Goal: Task Accomplishment & Management: Complete application form

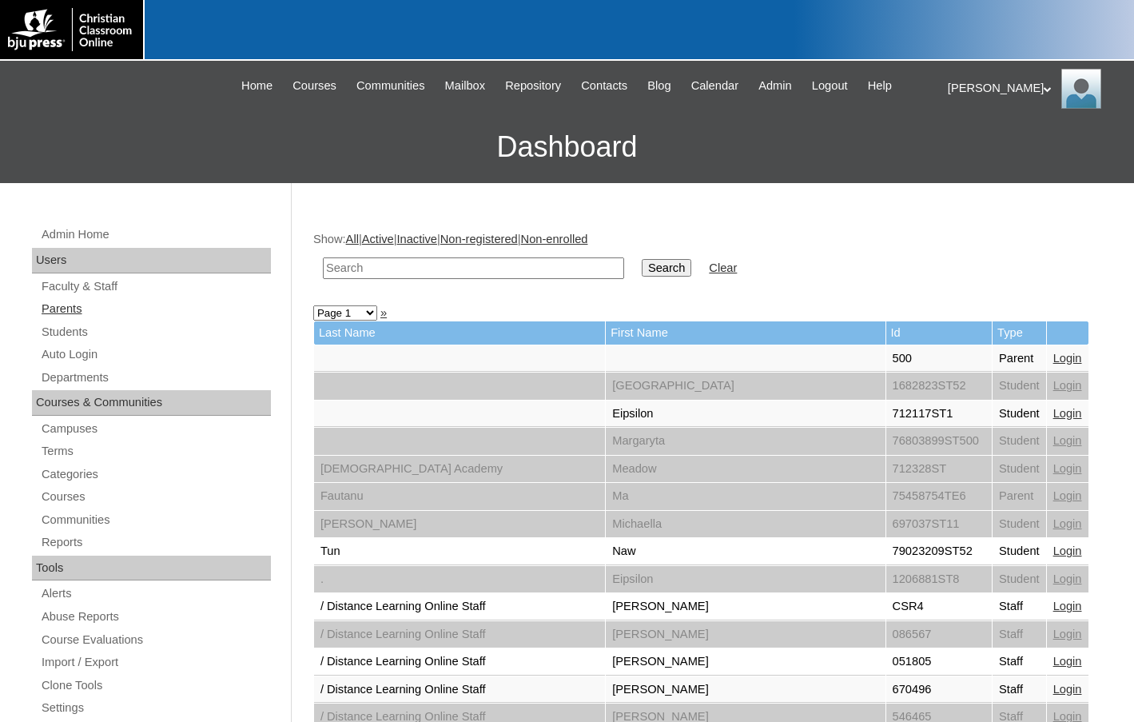
click at [121, 314] on link "Parents" at bounding box center [155, 309] width 231 height 20
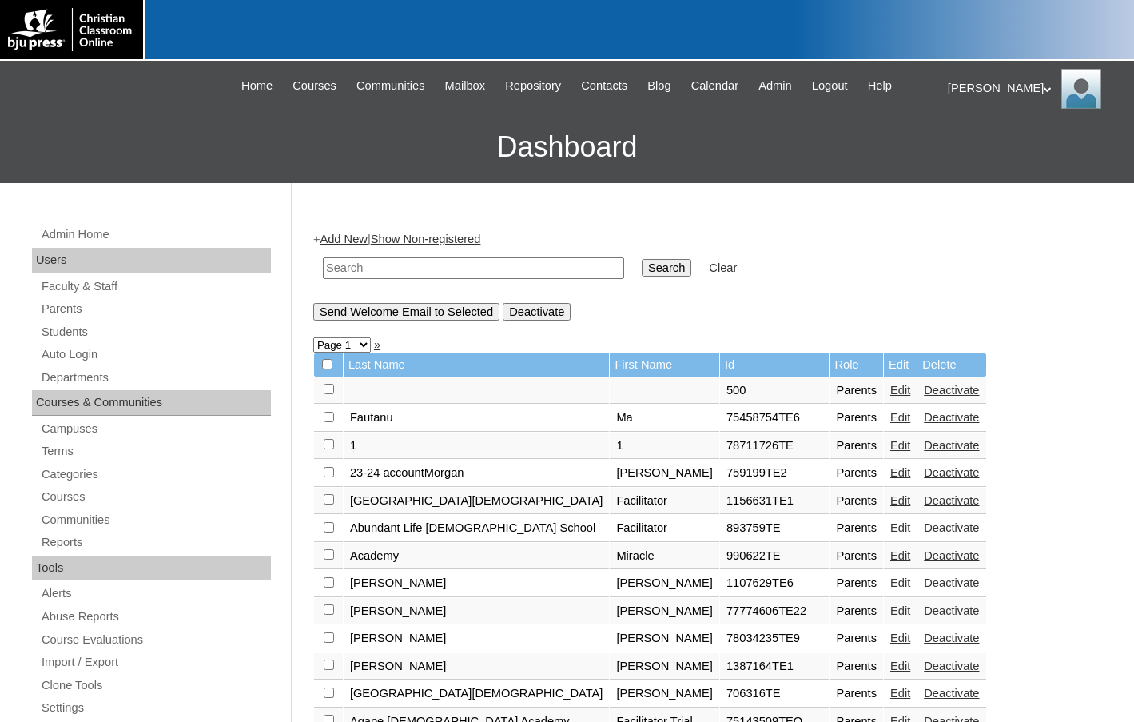
click at [328, 269] on input "text" at bounding box center [473, 268] width 301 height 22
drag, startPoint x: 390, startPoint y: 271, endPoint x: 298, endPoint y: 268, distance: 91.9
type input "78034235"
click at [642, 268] on input "Search" at bounding box center [667, 268] width 50 height 18
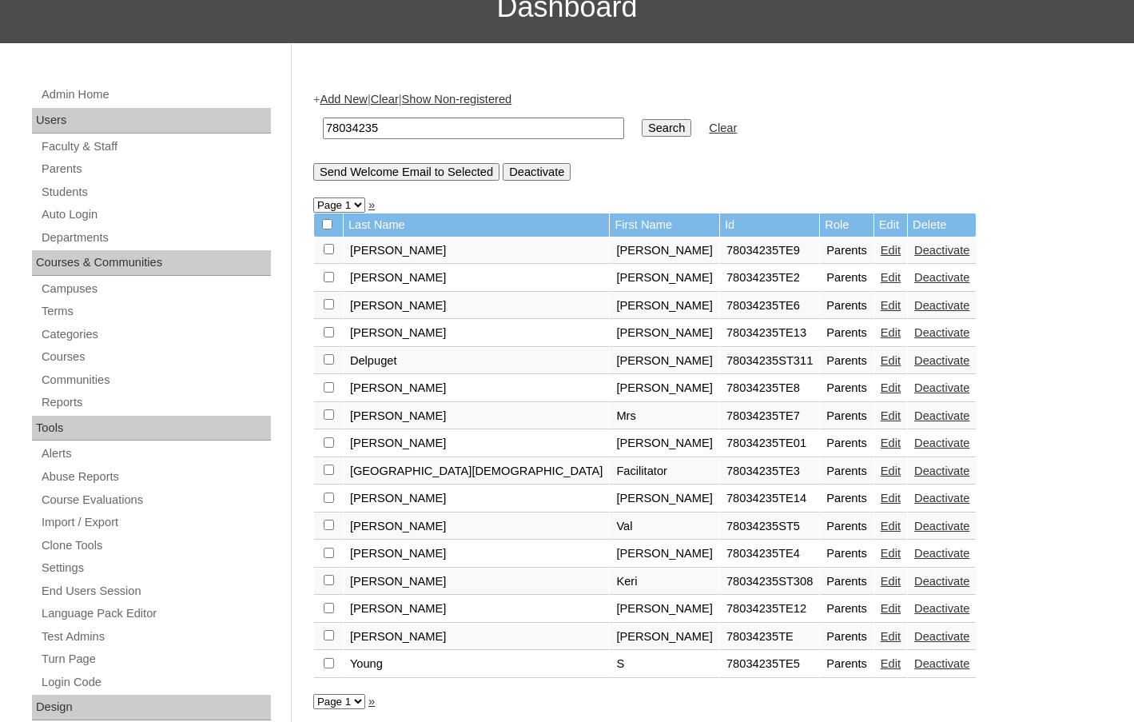
scroll to position [160, 0]
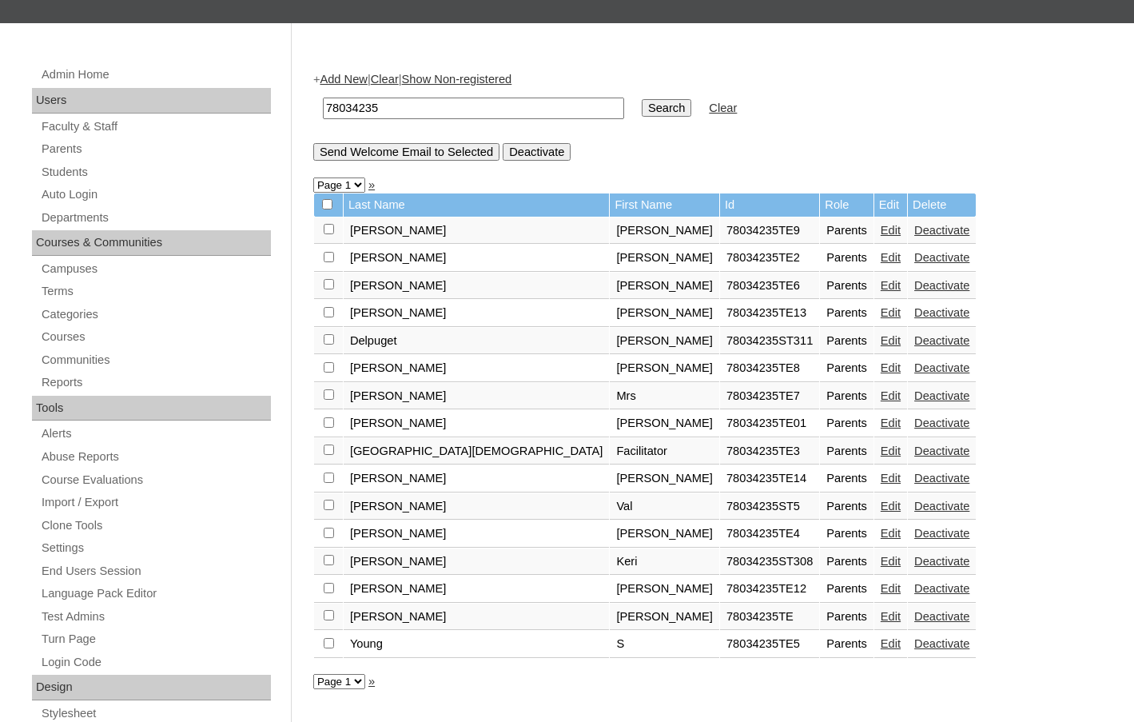
click at [881, 613] on link "Edit" at bounding box center [891, 616] width 20 height 13
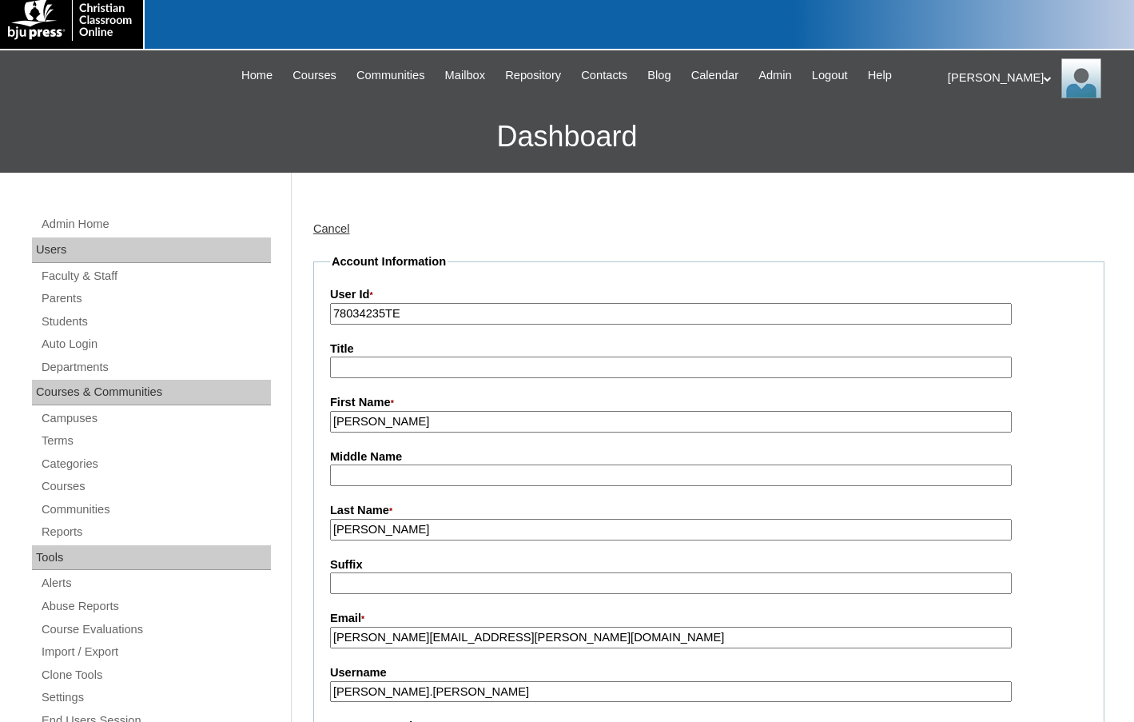
scroll to position [160, 0]
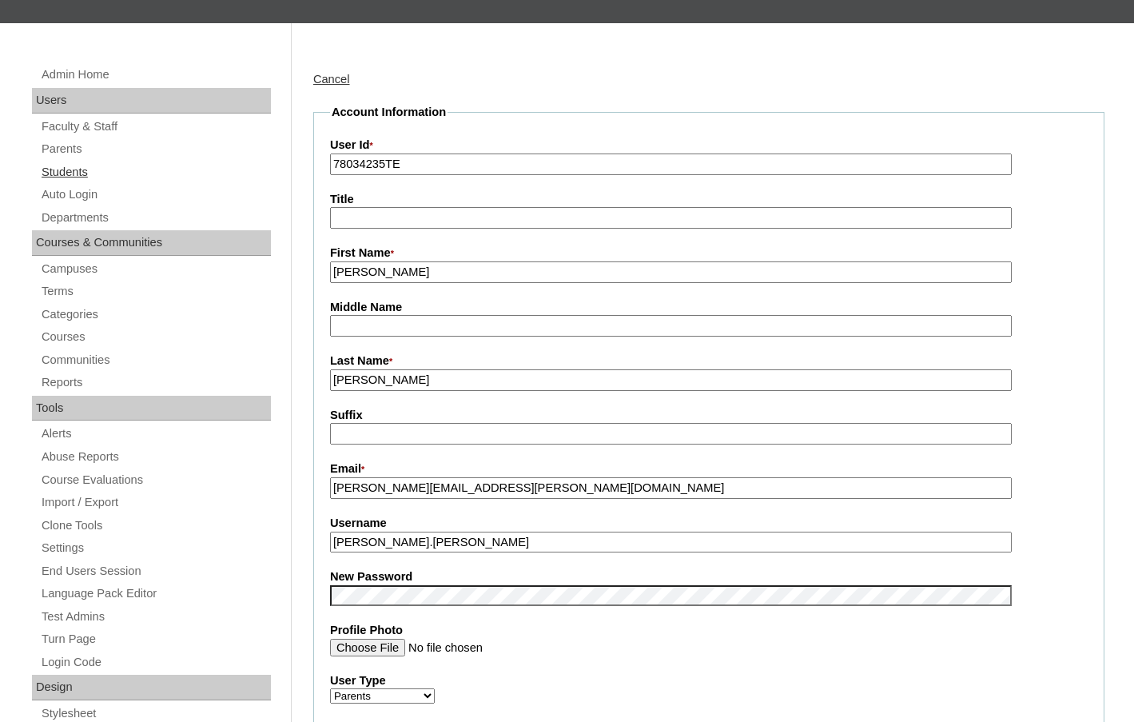
click at [73, 165] on link "Students" at bounding box center [155, 172] width 231 height 20
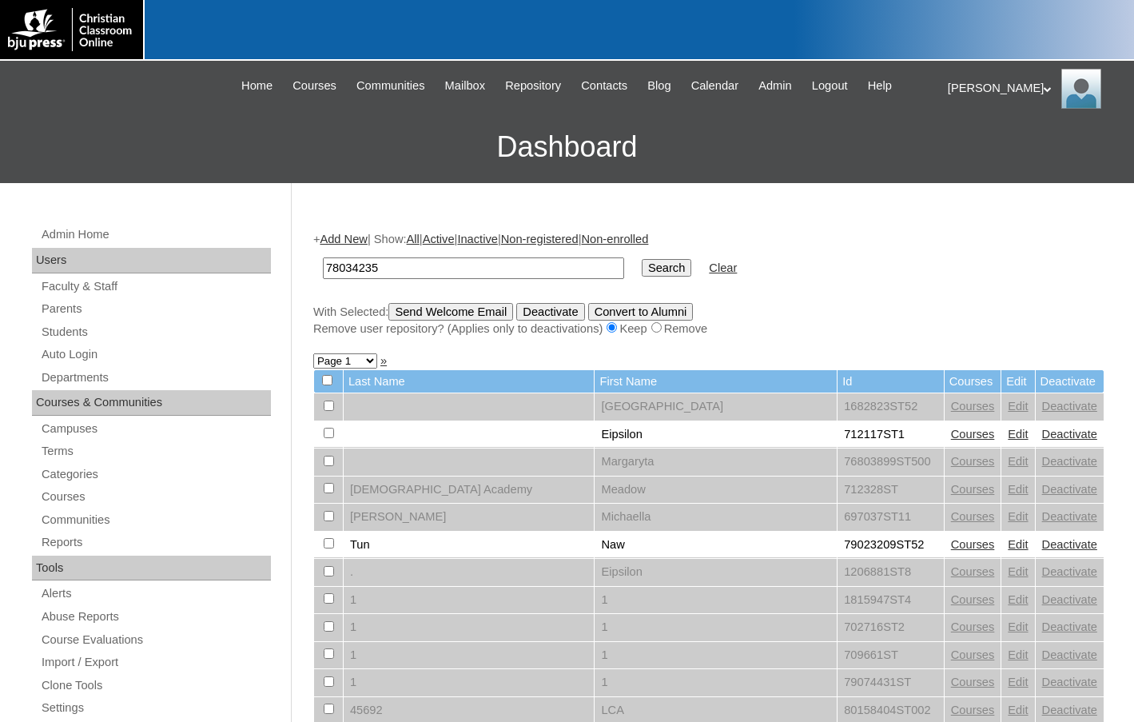
type input "78034235"
click at [642, 259] on input "Search" at bounding box center [667, 268] width 50 height 18
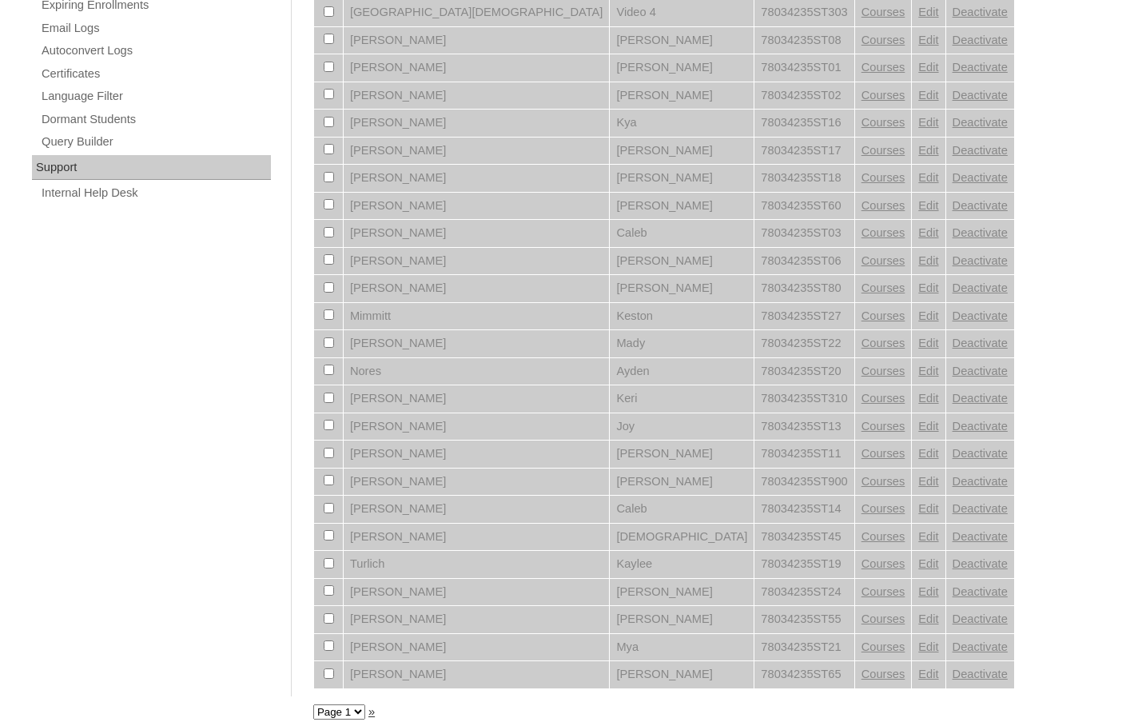
scroll to position [1072, 0]
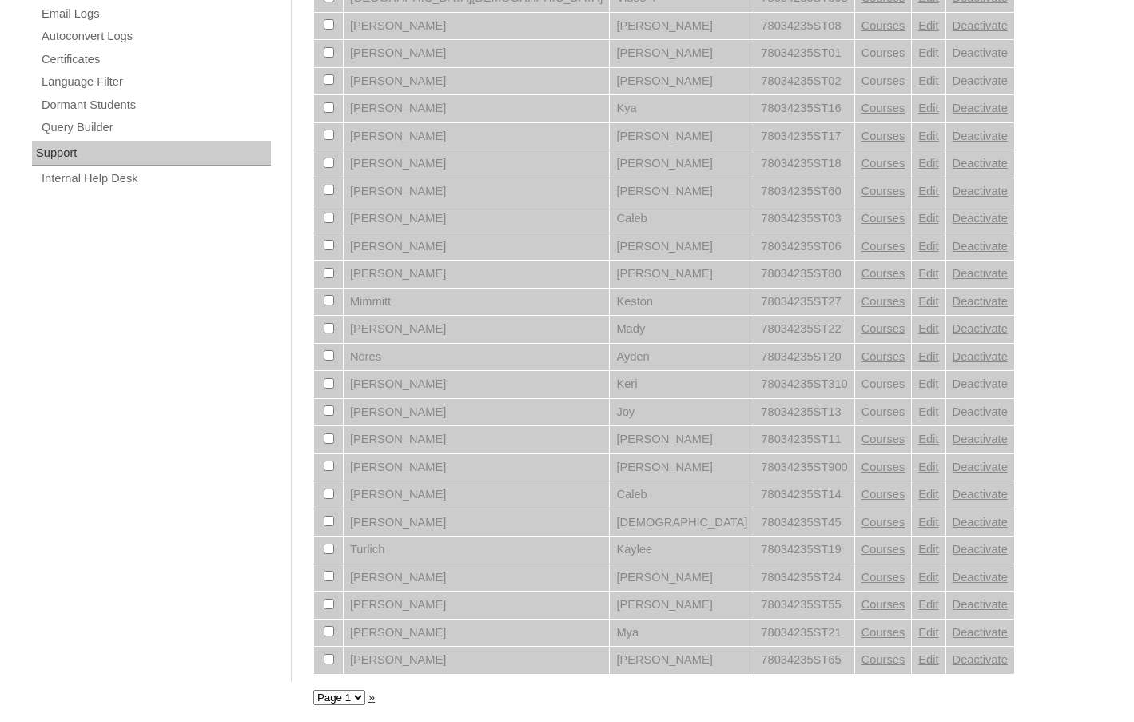
click at [332, 701] on select "Page 1" at bounding box center [339, 697] width 52 height 15
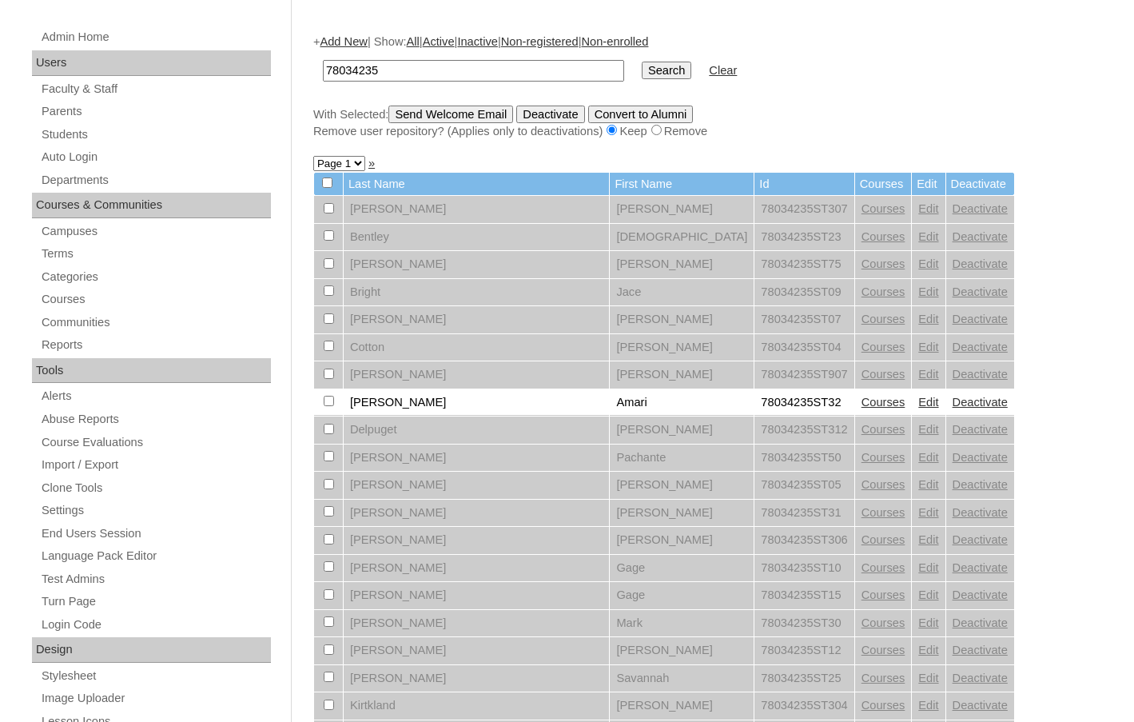
scroll to position [113, 0]
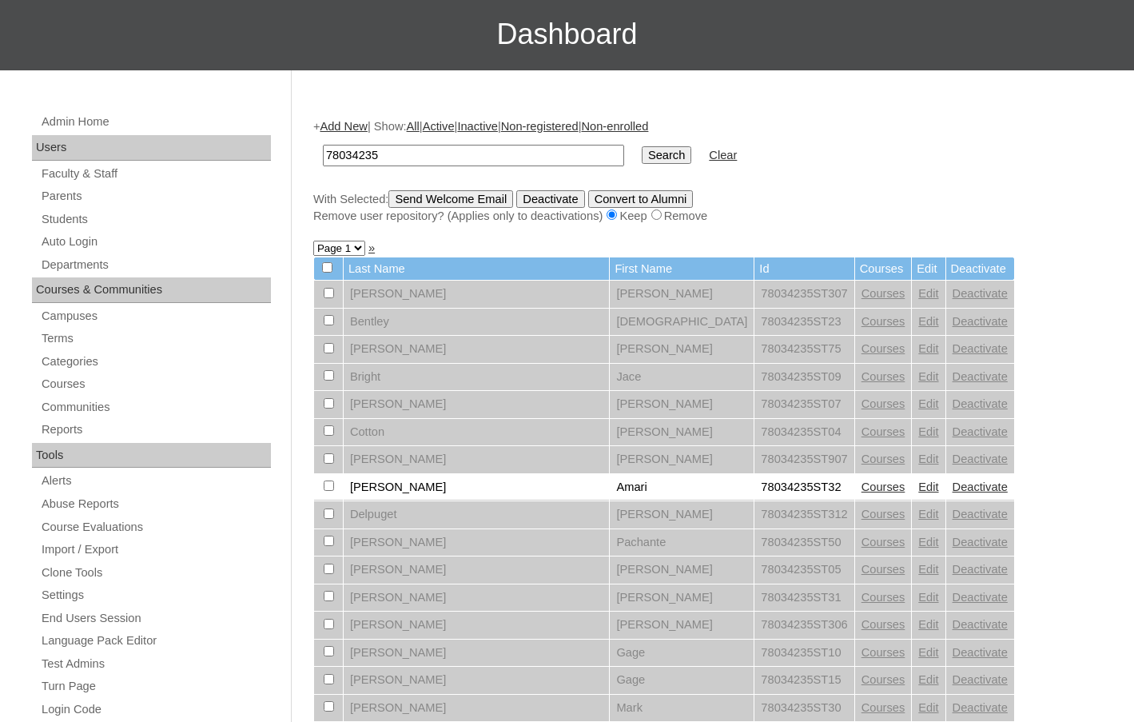
click at [359, 124] on link "Add New" at bounding box center [343, 126] width 47 height 13
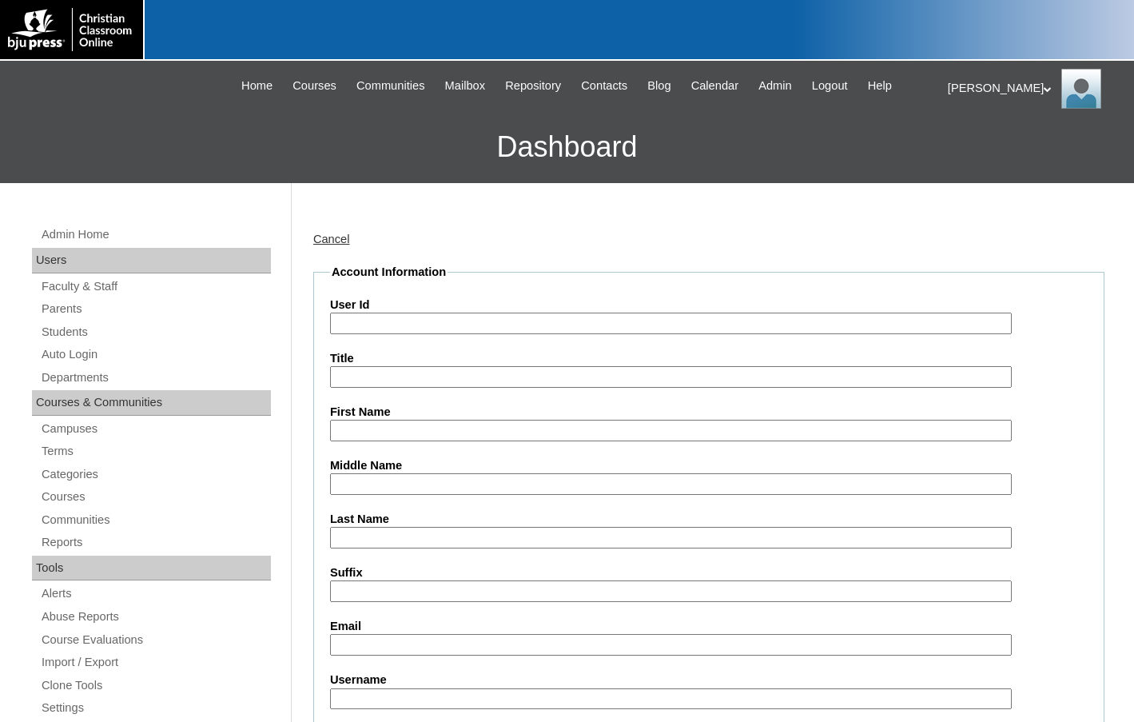
click at [421, 329] on input "User Id" at bounding box center [671, 323] width 682 height 22
paste input "78034235"
type input "78034235ST33"
type input "Phillip"
type input "Nelson III"
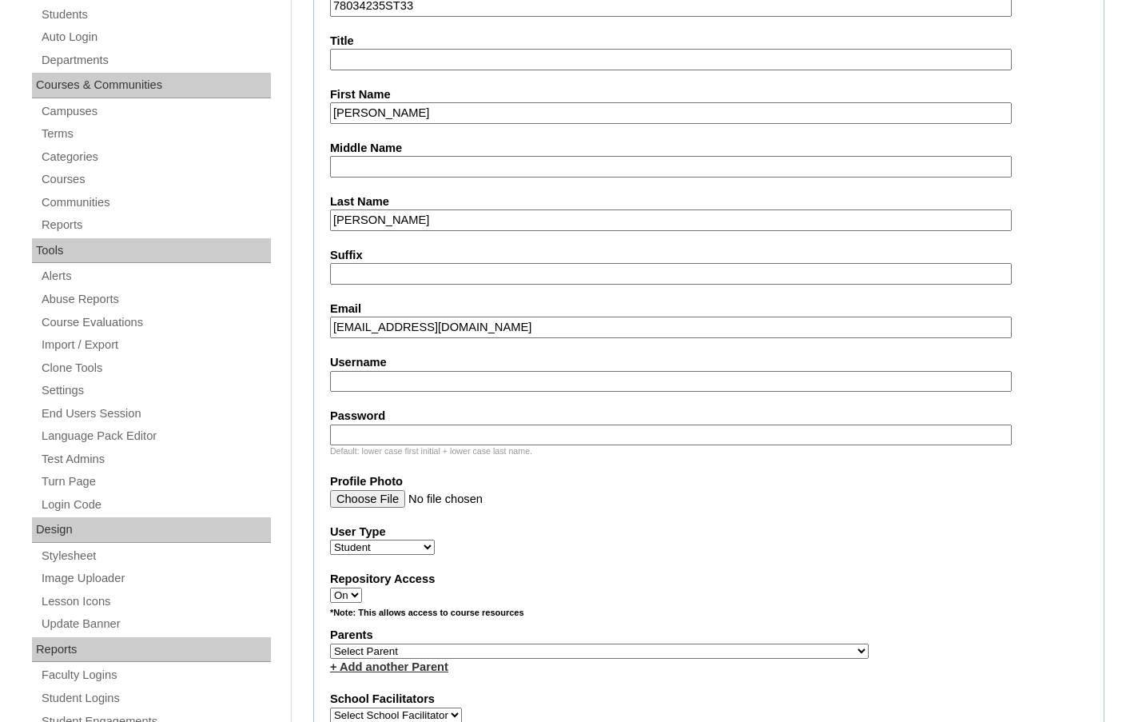
scroll to position [320, 0]
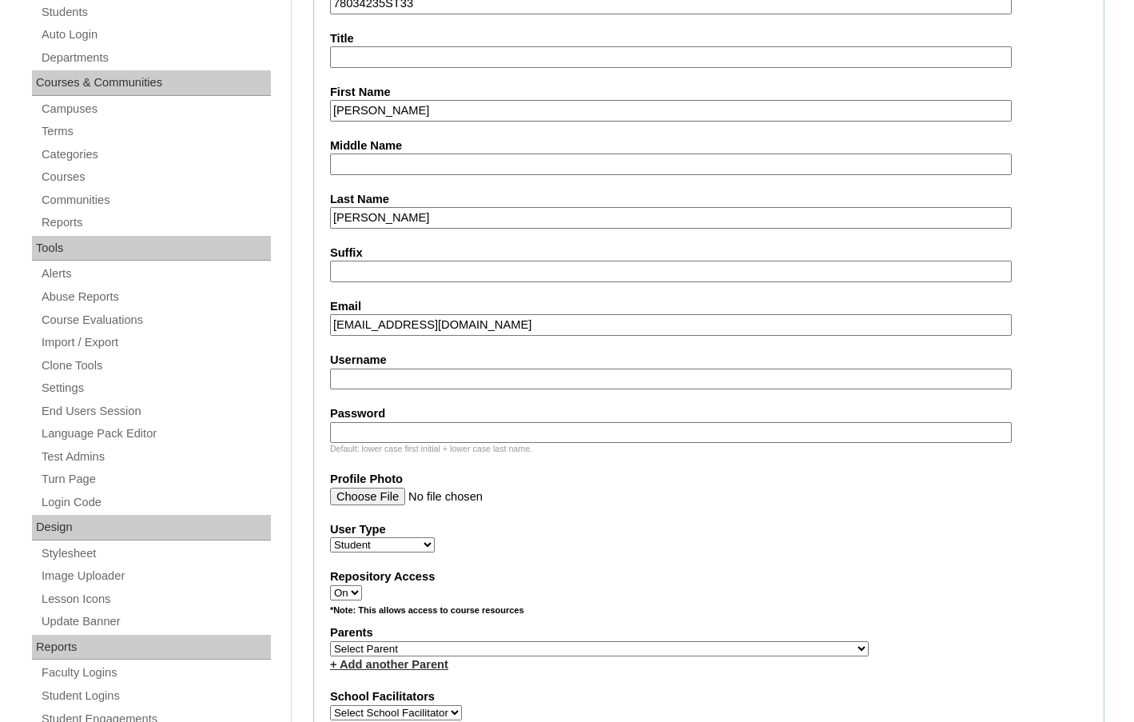
type input "tregotmation3@gmail.com"
click at [681, 651] on select "Select Parent , Fautanu, Ma 1, 1 23-24 accountMorgan, Jason 6th Street Mennonit…" at bounding box center [599, 648] width 539 height 15
select select "37389"
click at [715, 648] on div "Parents Select Parent , Fautanu, Ma 1, 1 23-24 accountMorgan, Jason 6th Street …" at bounding box center [708, 648] width 757 height 48
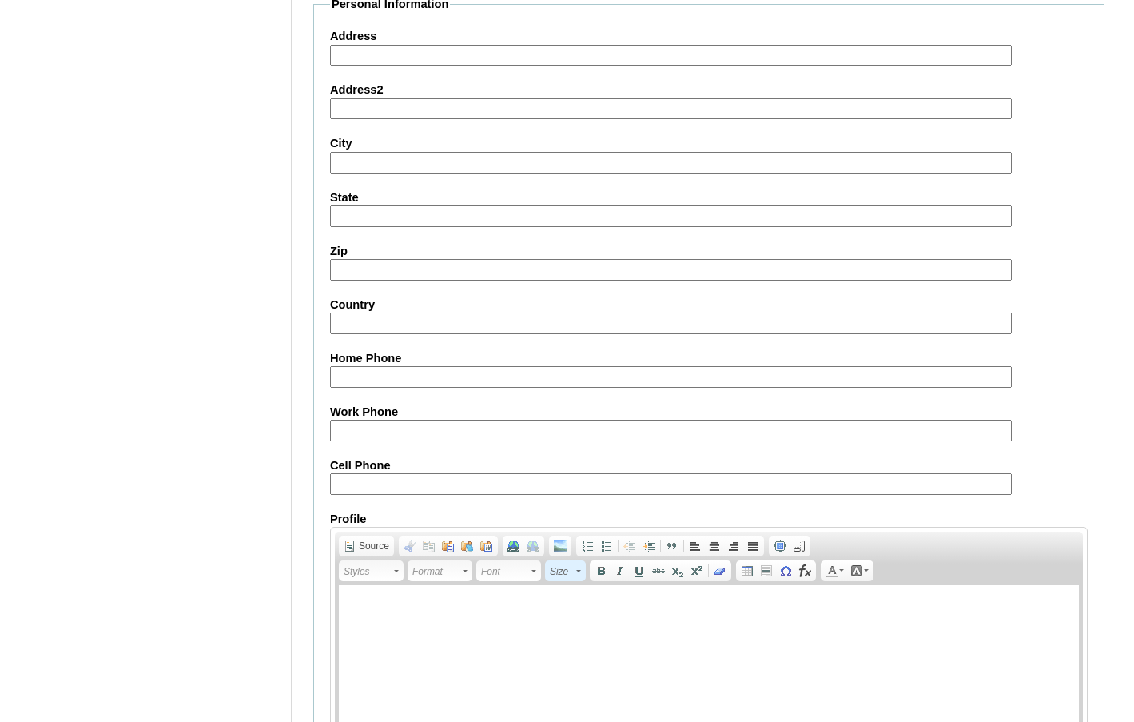
scroll to position [1710, 0]
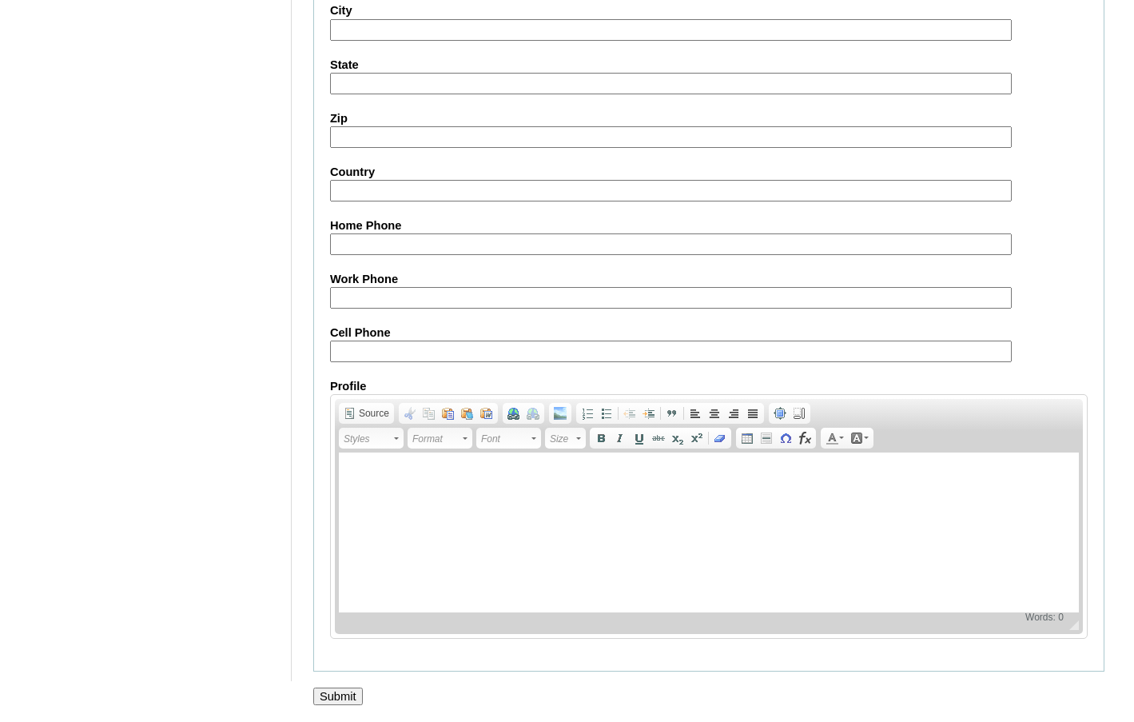
click at [363, 698] on input "Submit" at bounding box center [338, 696] width 50 height 18
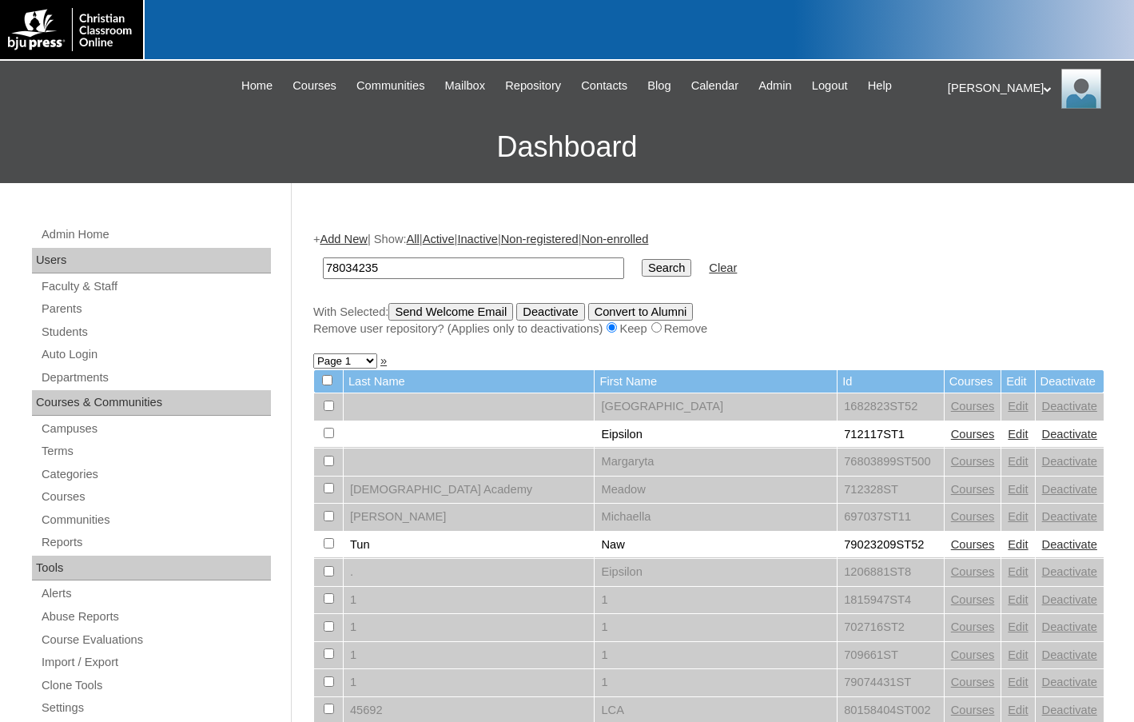
type input "78034235"
click at [642, 259] on input "Search" at bounding box center [667, 268] width 50 height 18
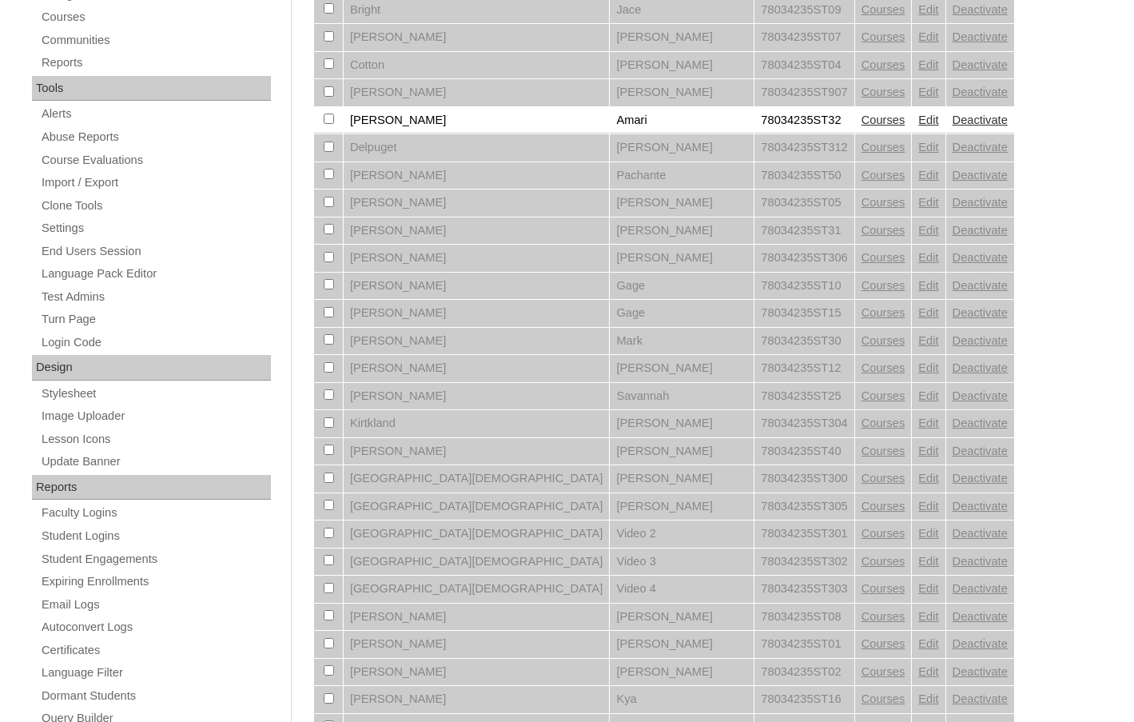
scroll to position [959, 0]
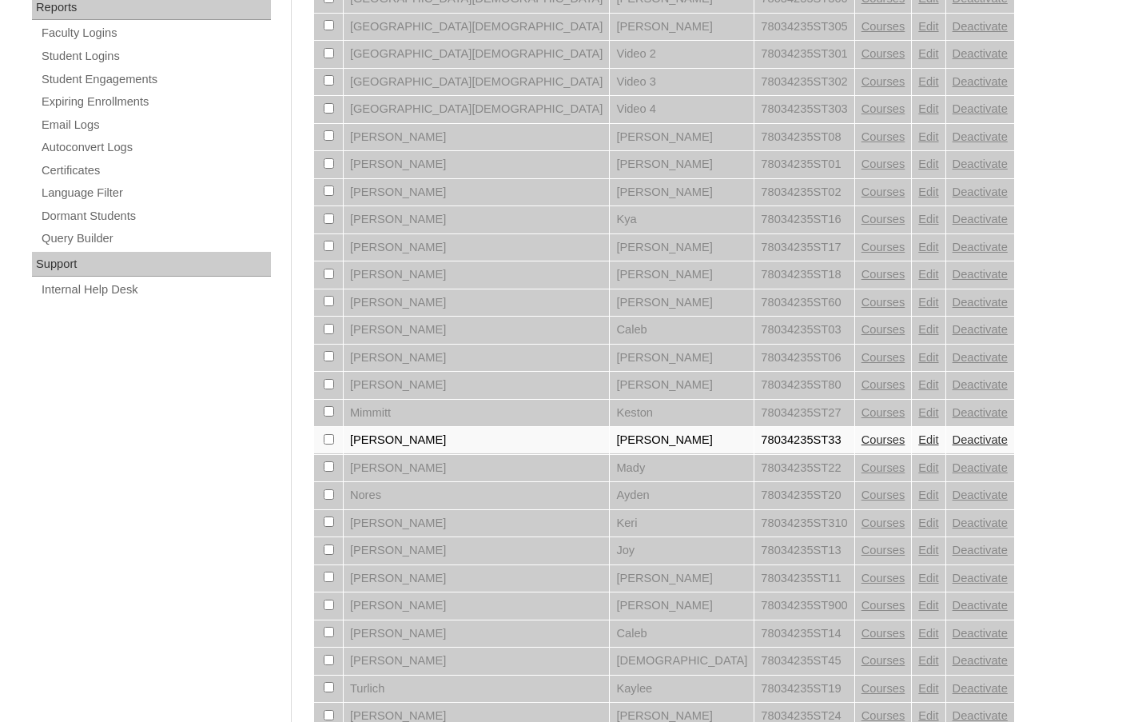
click at [325, 441] on input "checkbox" at bounding box center [329, 439] width 10 height 10
checkbox input "true"
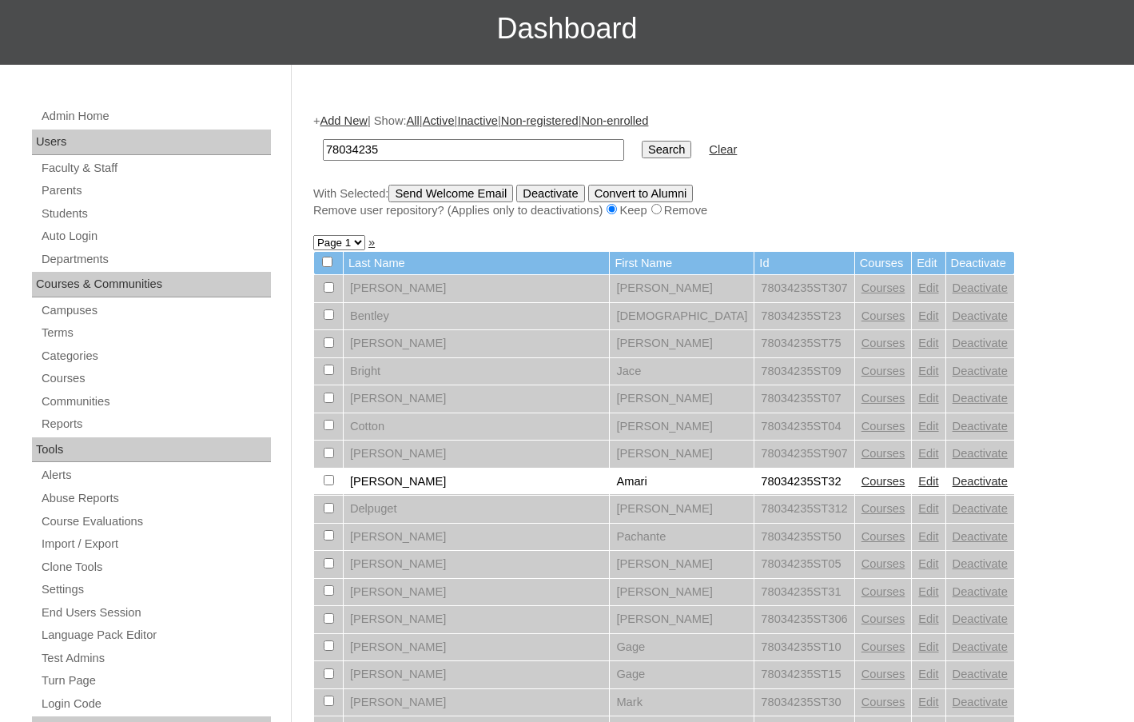
scroll to position [0, 0]
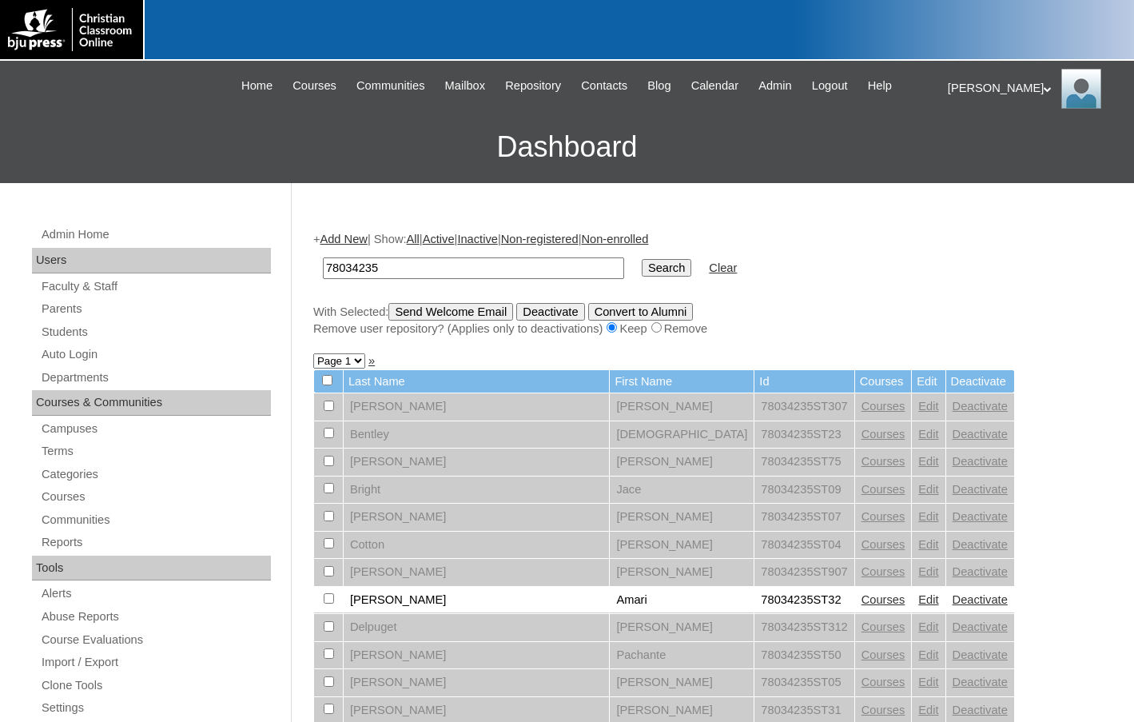
click at [504, 319] on input "Send Welcome Email" at bounding box center [450, 312] width 125 height 18
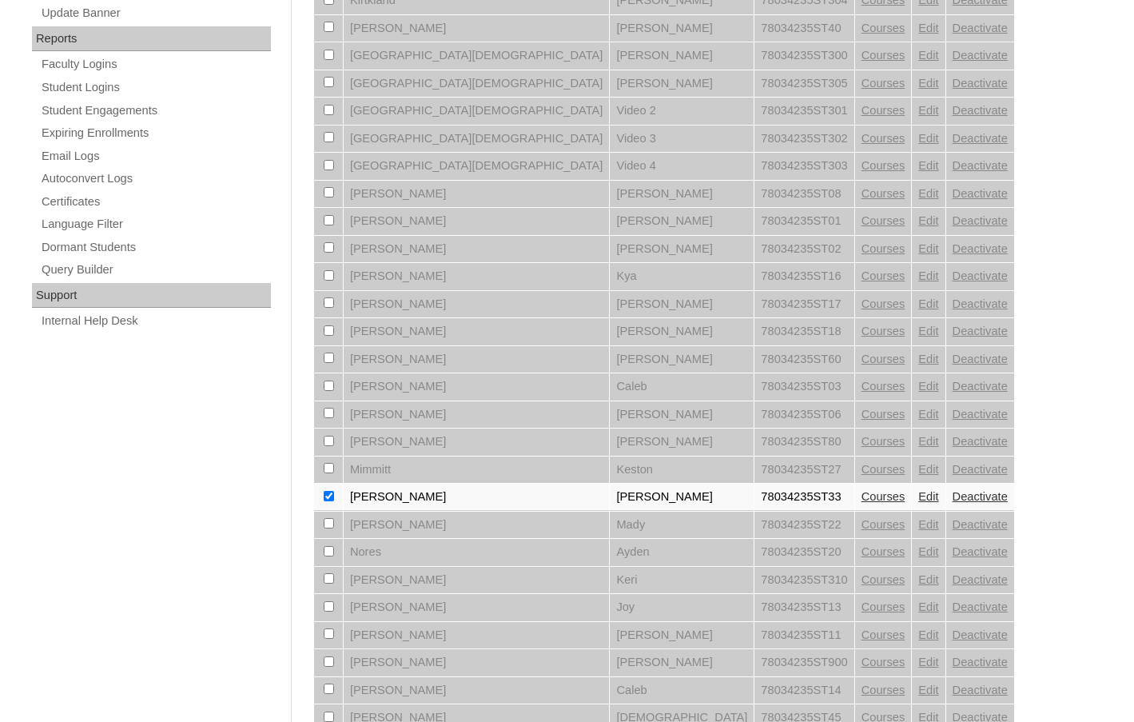
scroll to position [1119, 0]
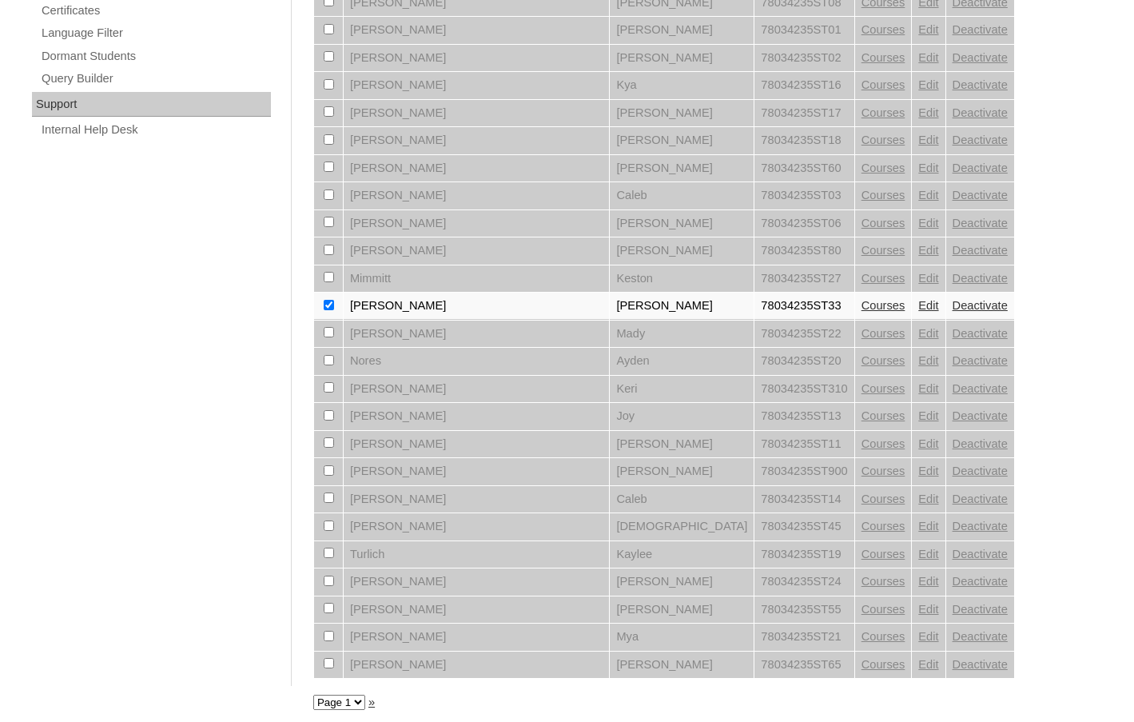
click at [861, 306] on link "Courses" at bounding box center [883, 305] width 44 height 13
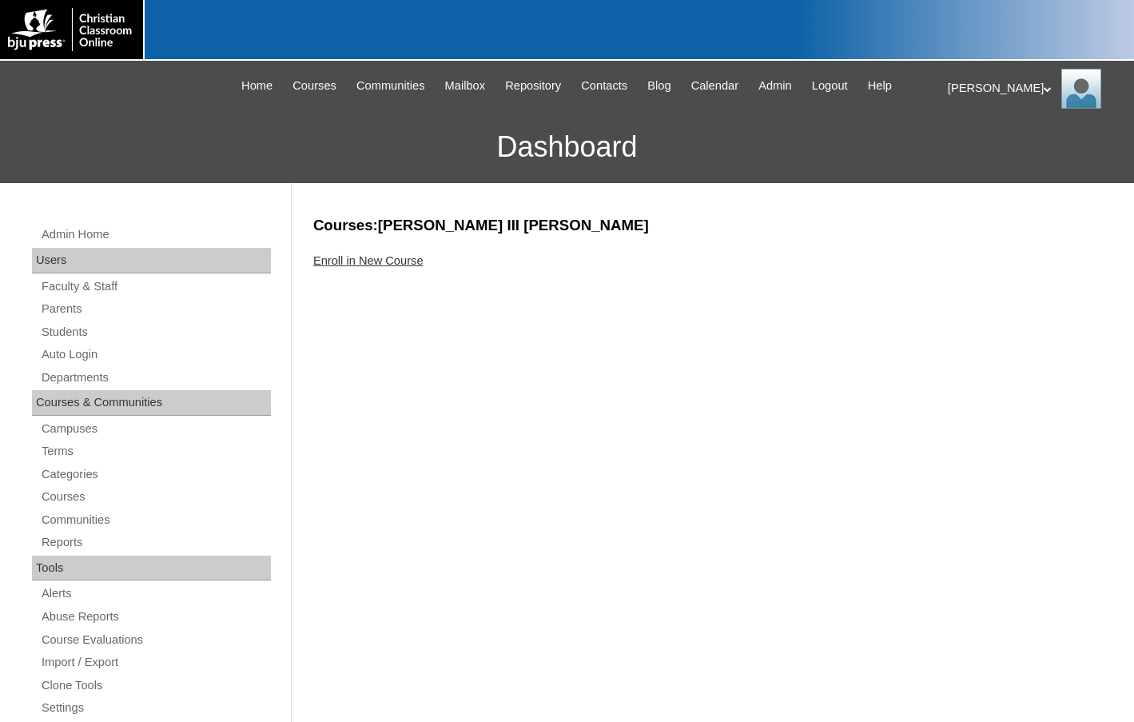
click at [419, 264] on link "Enroll in New Course" at bounding box center [368, 260] width 110 height 13
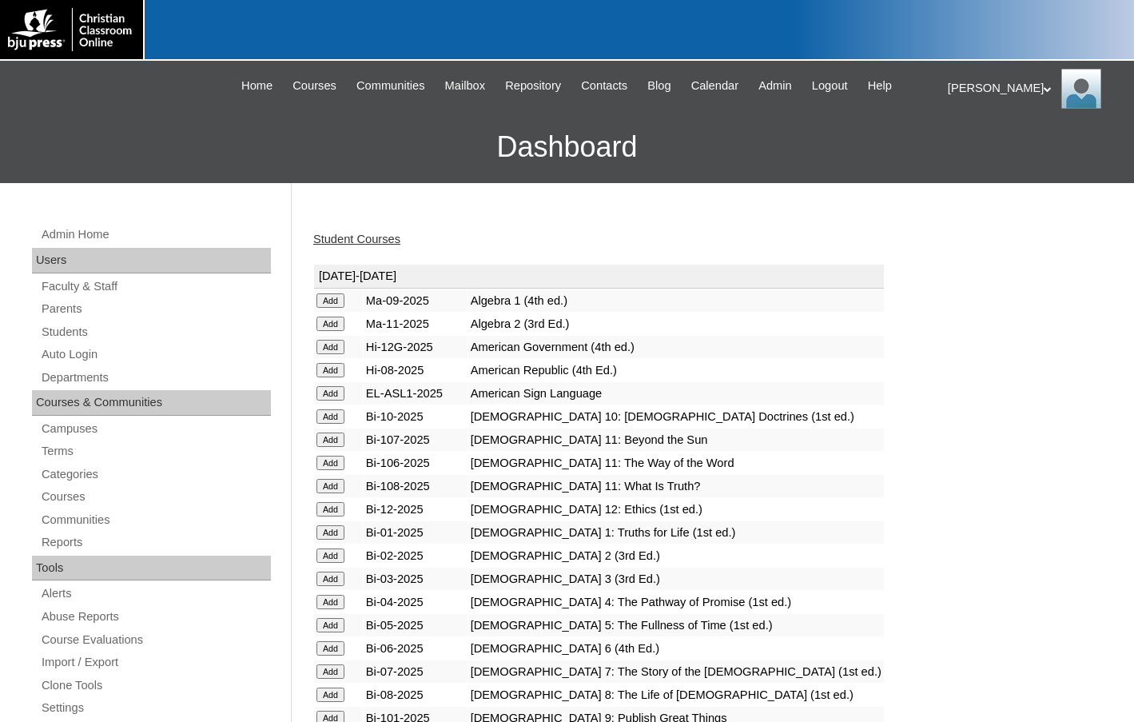
scroll to position [479, 0]
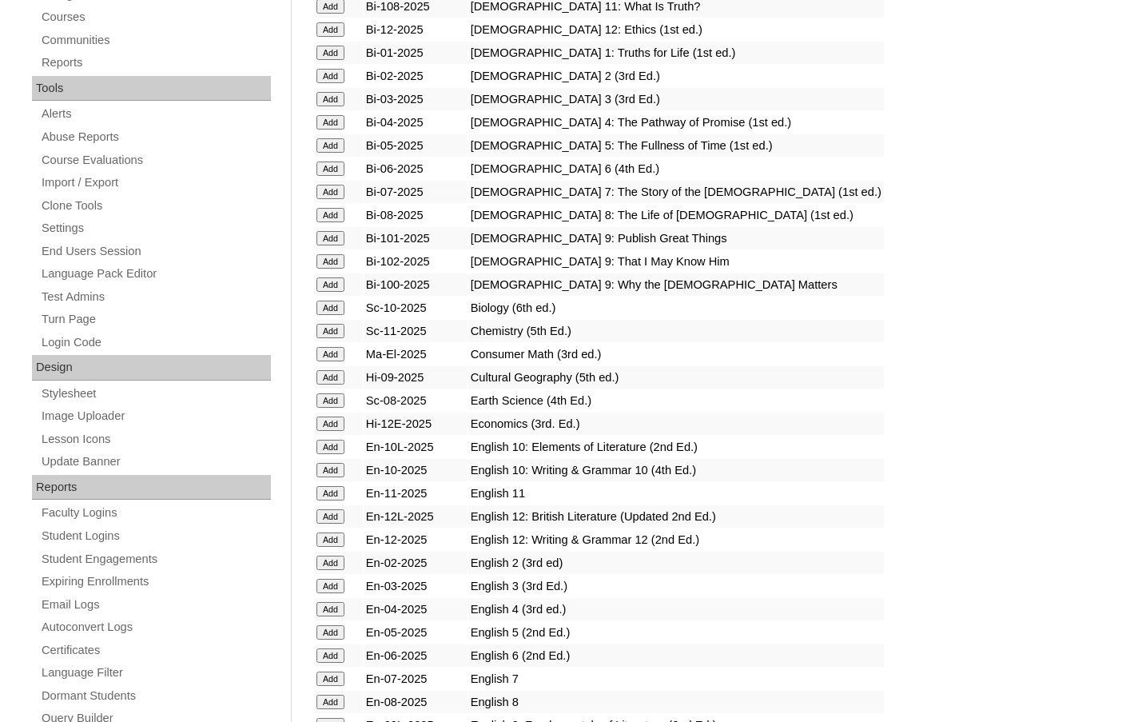
click at [340, 378] on input "Add" at bounding box center [330, 377] width 28 height 14
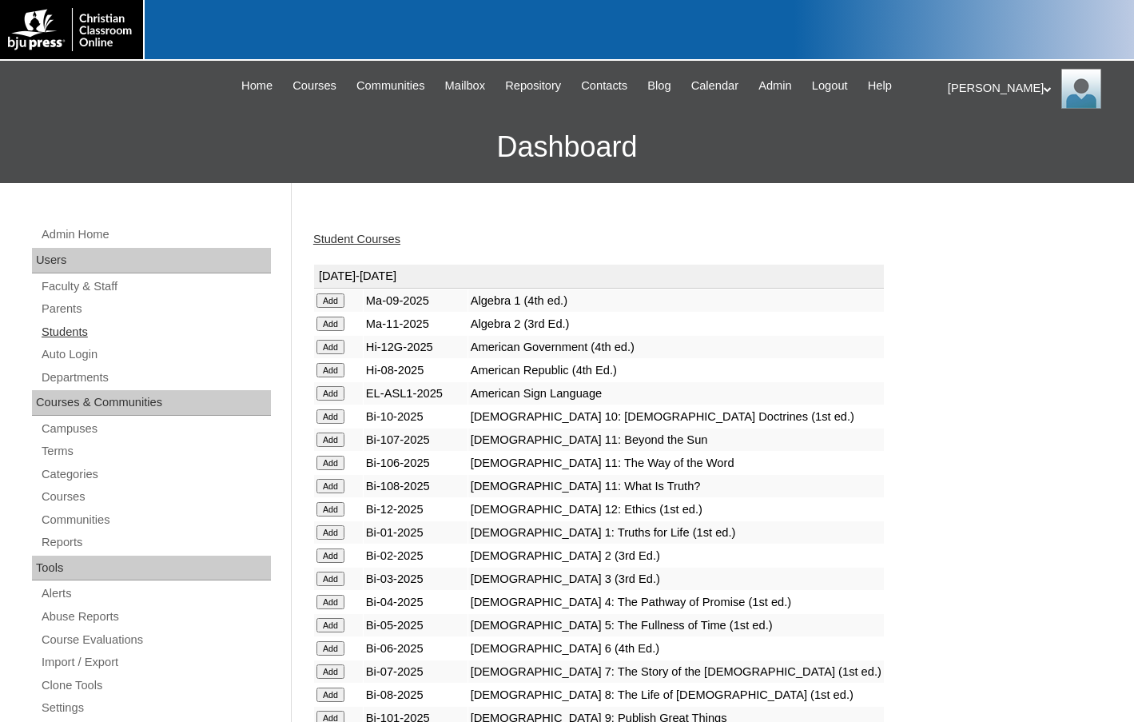
click at [80, 328] on link "Students" at bounding box center [155, 332] width 231 height 20
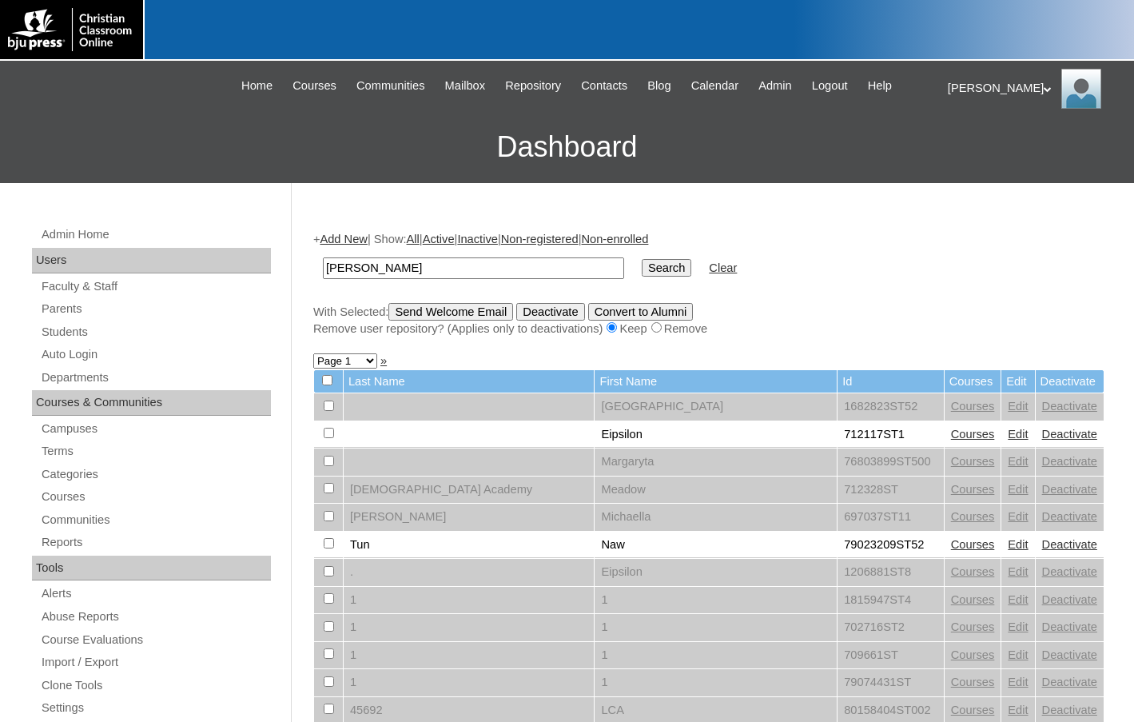
type input "[PERSON_NAME]"
click at [642, 259] on input "Search" at bounding box center [667, 268] width 50 height 18
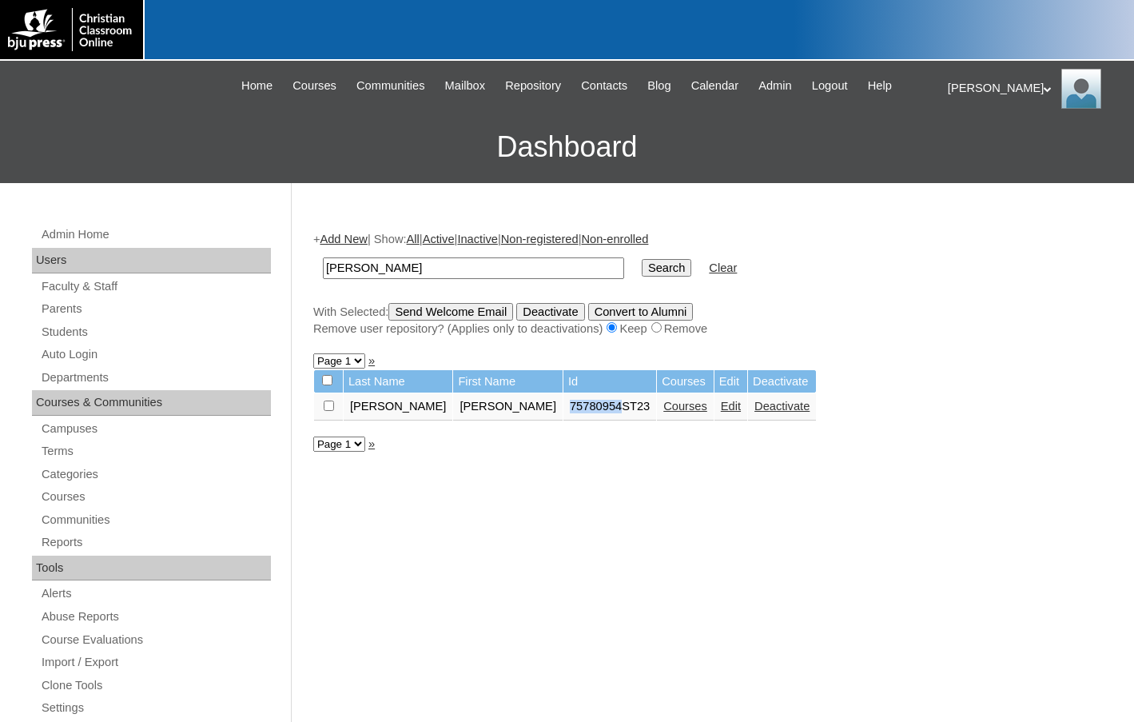
drag, startPoint x: 490, startPoint y: 408, endPoint x: 542, endPoint y: 408, distance: 51.9
click at [563, 408] on td "75780954ST23" at bounding box center [609, 406] width 93 height 27
copy td "75780954"
click at [721, 404] on link "Edit" at bounding box center [731, 406] width 20 height 13
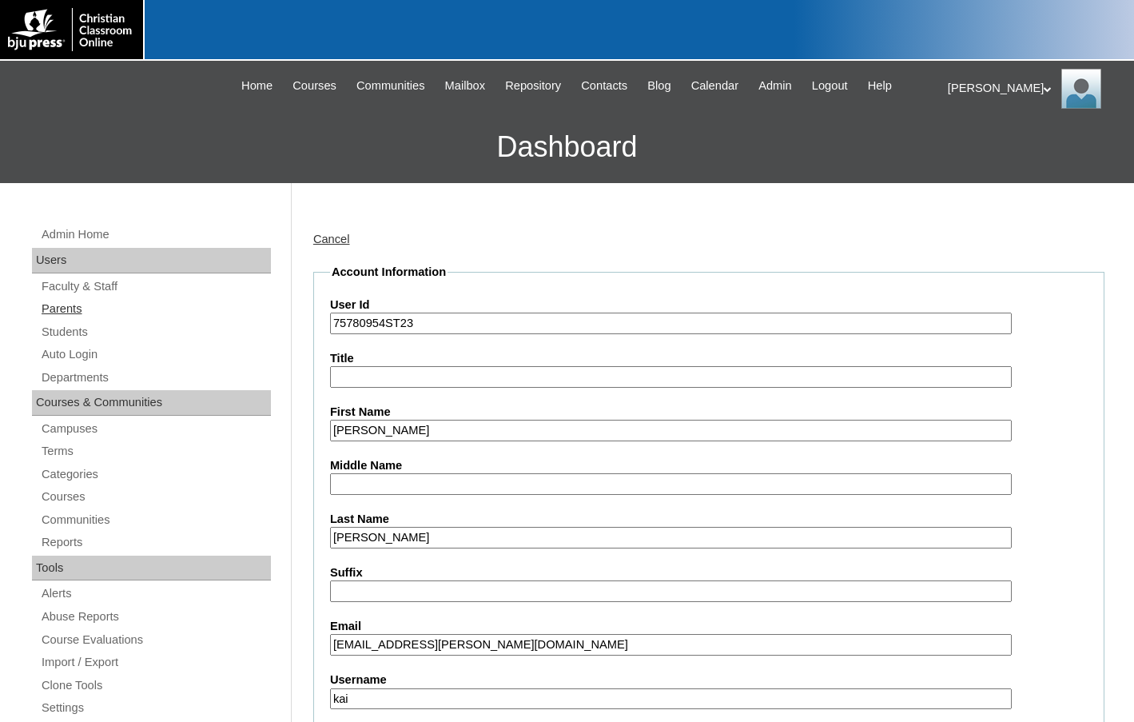
click at [107, 308] on link "Parents" at bounding box center [155, 309] width 231 height 20
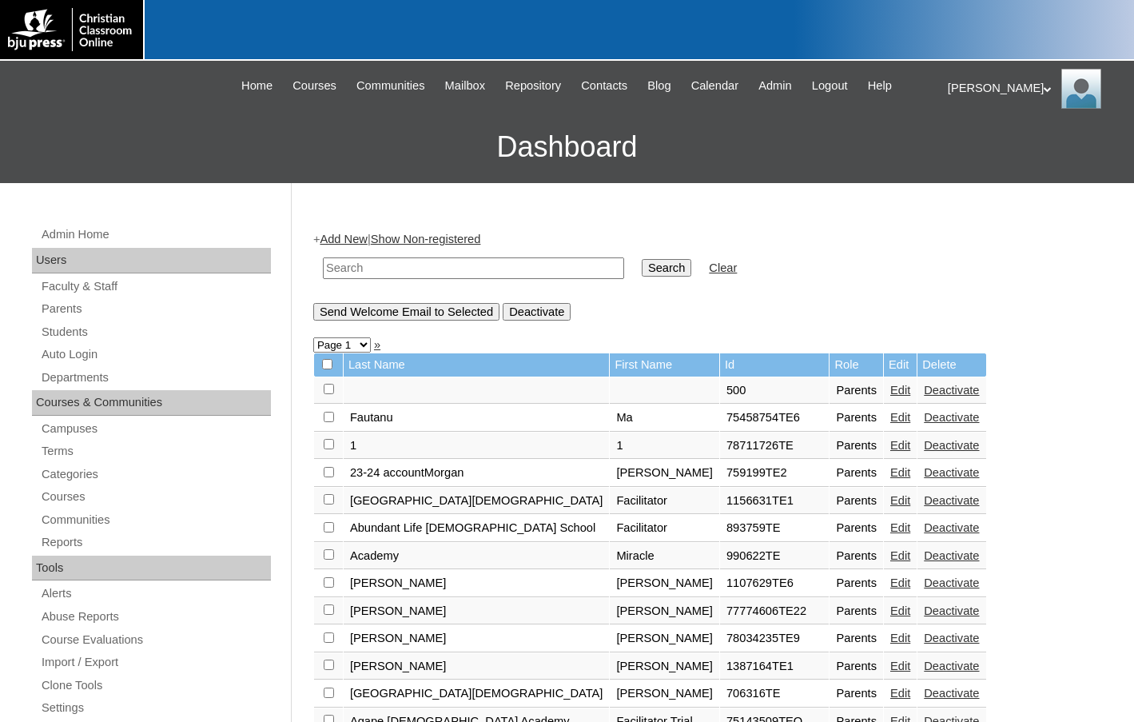
click at [531, 274] on input "text" at bounding box center [473, 268] width 301 height 22
paste input "75780954"
type input "75780954"
click at [642, 259] on input "Search" at bounding box center [667, 268] width 50 height 18
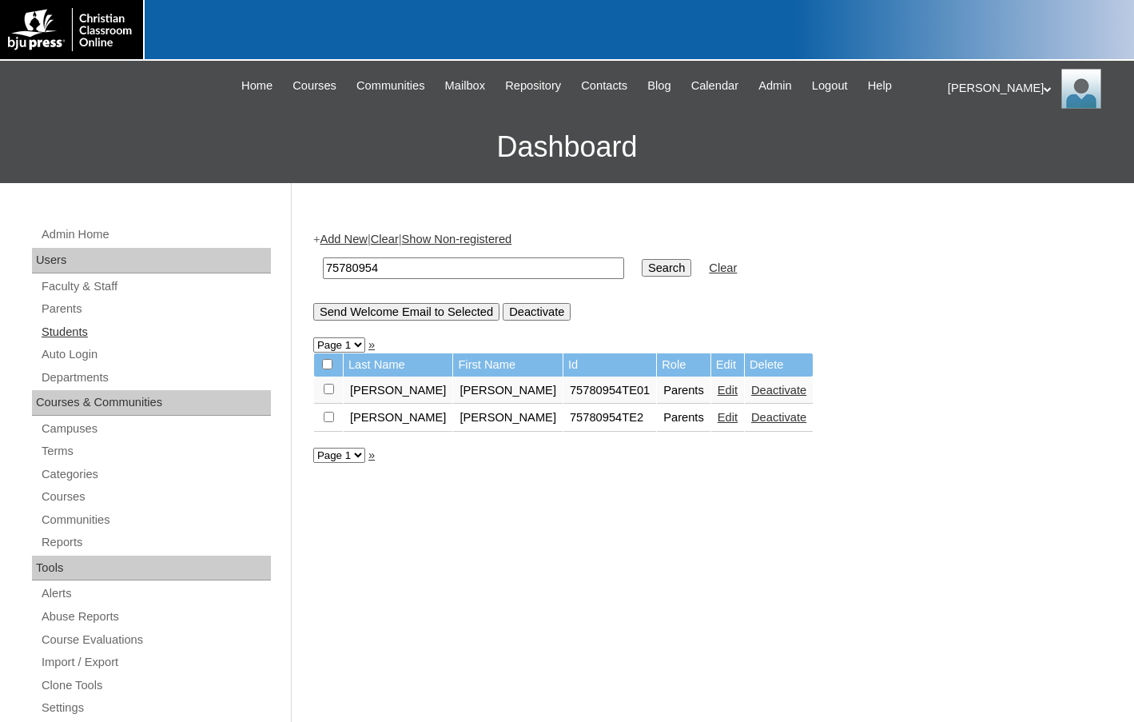
click at [72, 329] on link "Students" at bounding box center [155, 332] width 231 height 20
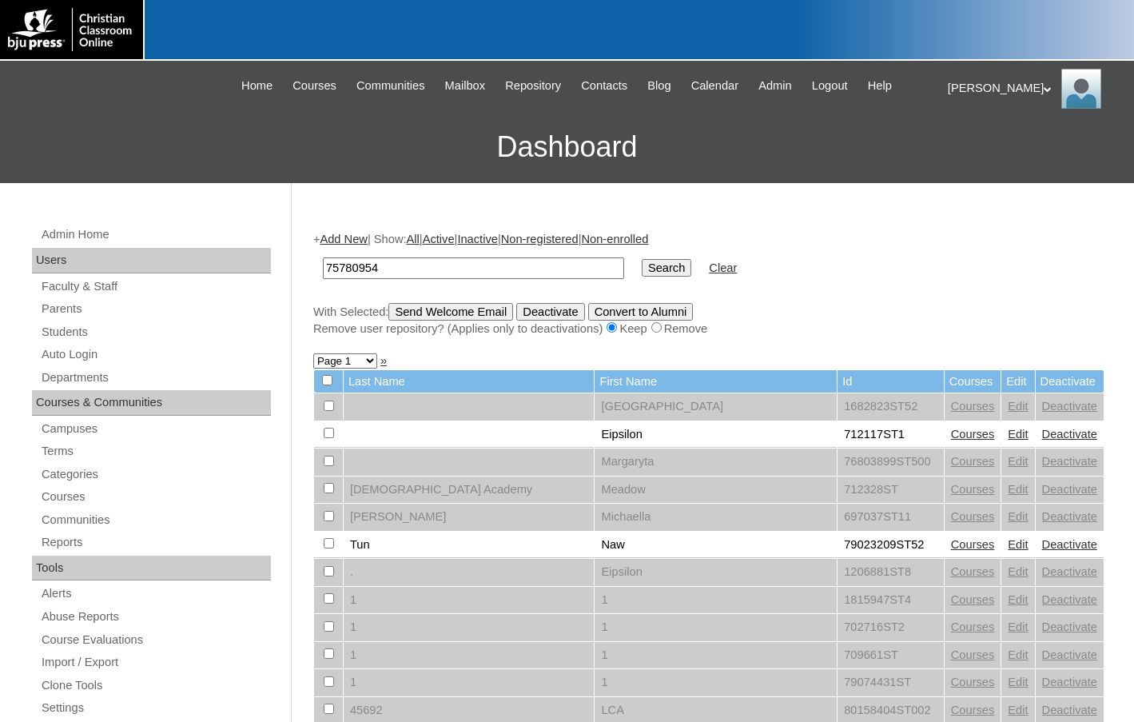
type input "75780954"
click at [642, 259] on input "Search" at bounding box center [667, 268] width 50 height 18
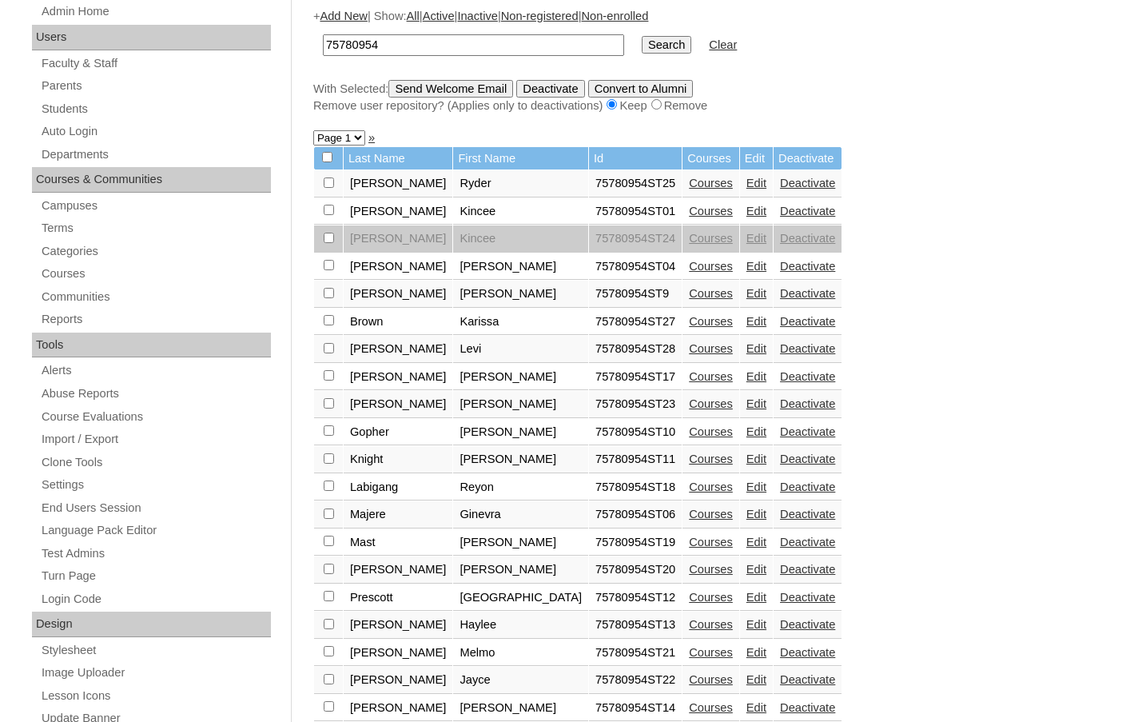
scroll to position [240, 0]
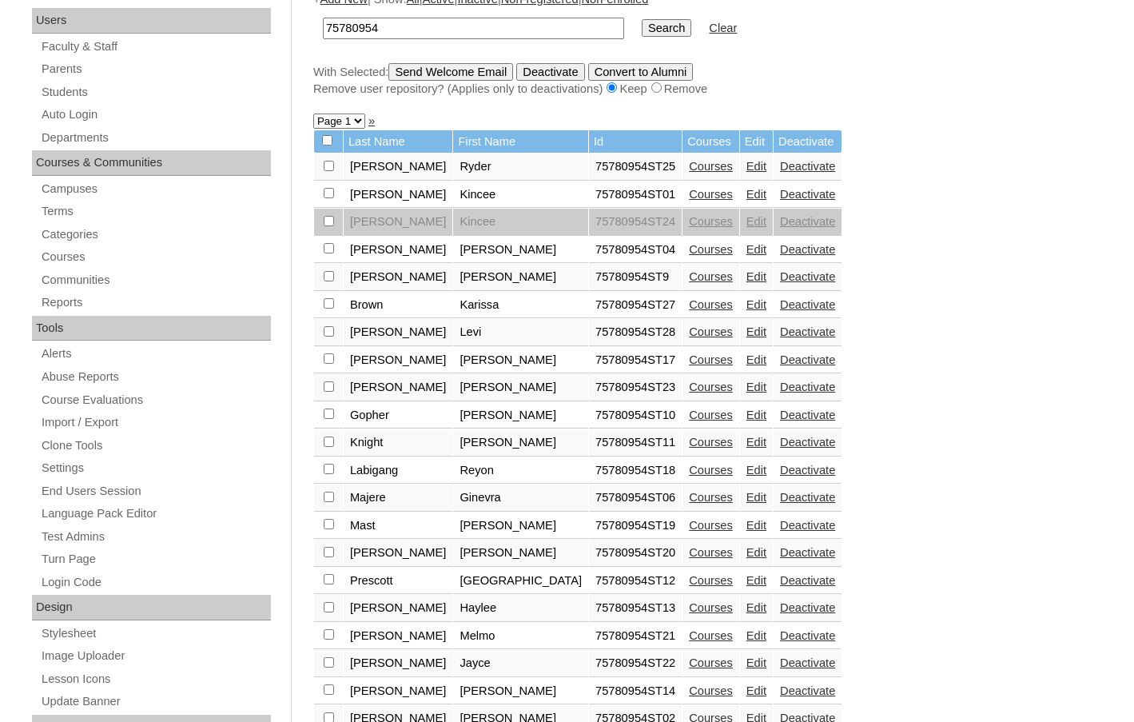
click at [746, 392] on link "Edit" at bounding box center [756, 386] width 20 height 13
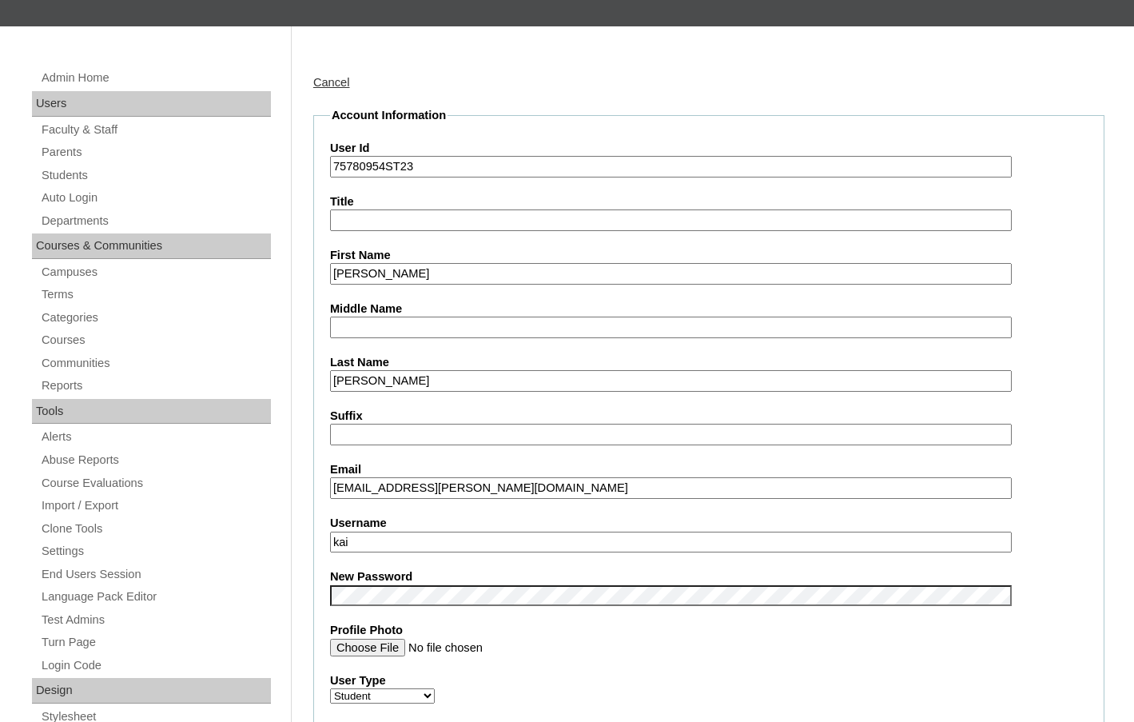
scroll to position [400, 0]
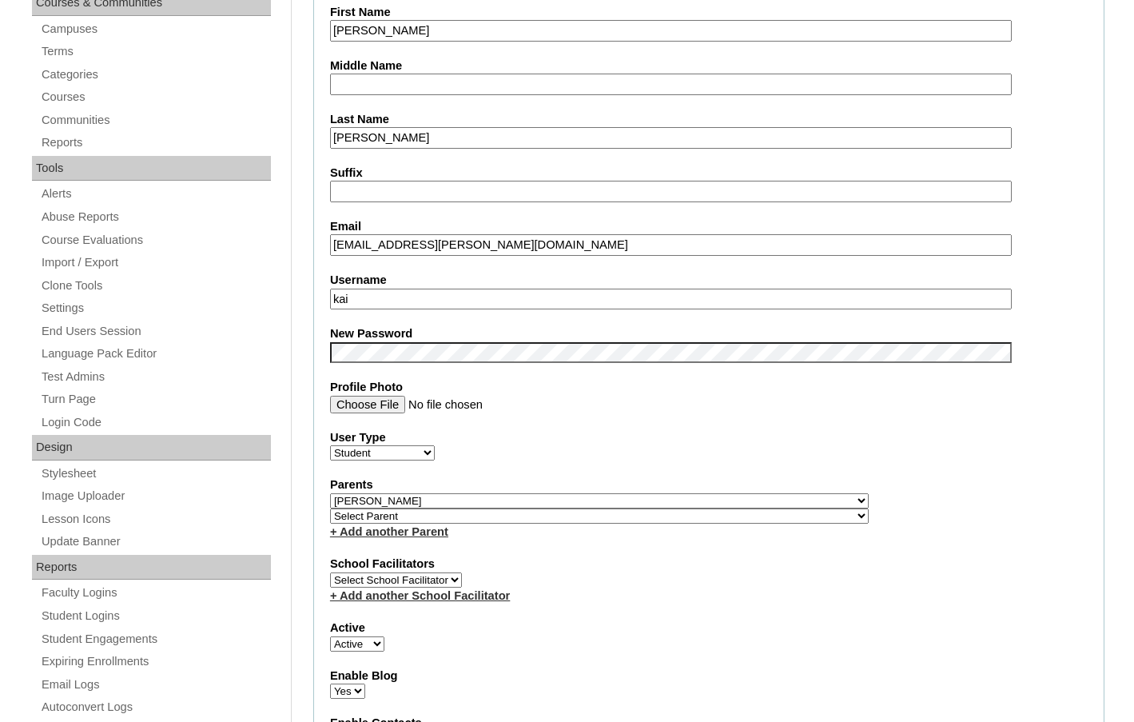
click at [685, 495] on select "Select Parent , [GEOGRAPHIC_DATA], Ma 1, 1 23-24 accountMorgan, [PERSON_NAME] 6…" at bounding box center [599, 500] width 539 height 15
select select "34918"
click at [697, 497] on div "Parents Select Parent , [GEOGRAPHIC_DATA], Ma 1, 1 23-24 accountMorgan, [PERSON…" at bounding box center [708, 507] width 757 height 63
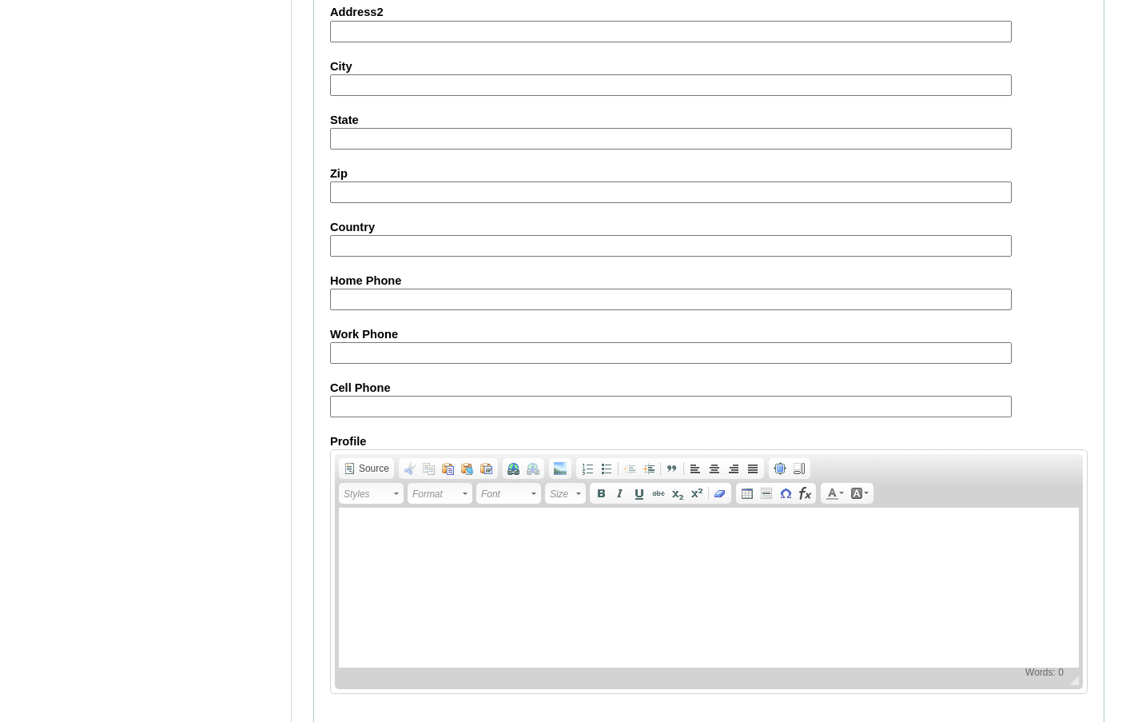
scroll to position [1713, 0]
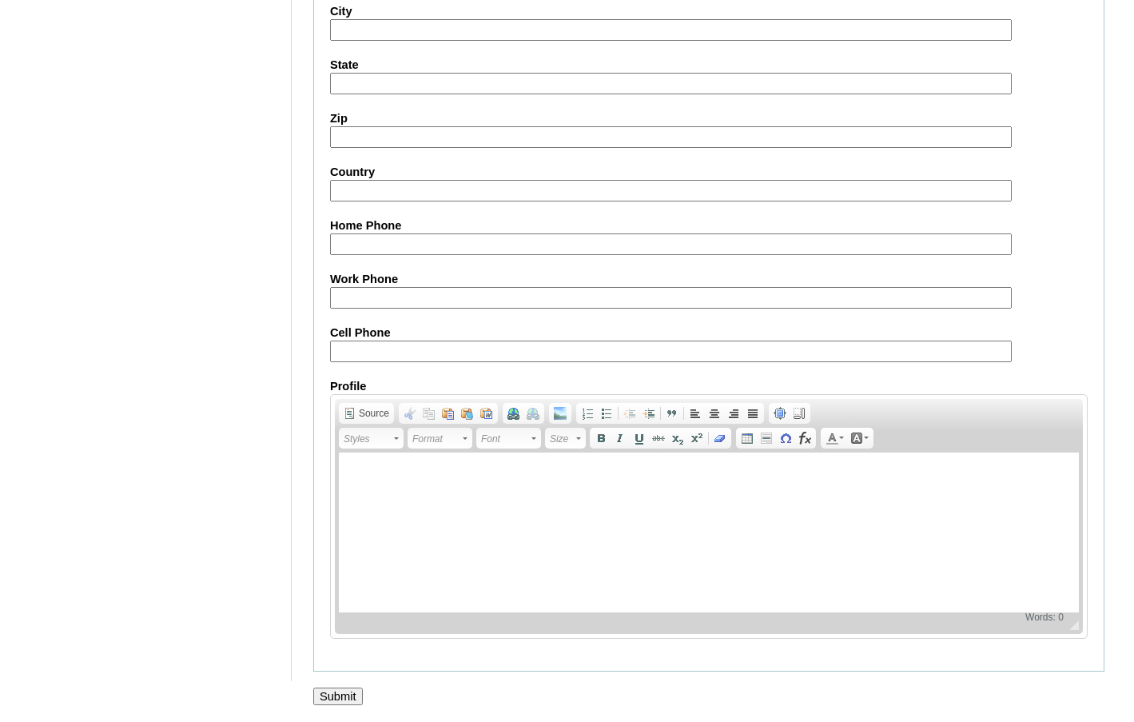
click at [359, 698] on input "Submit" at bounding box center [338, 696] width 50 height 18
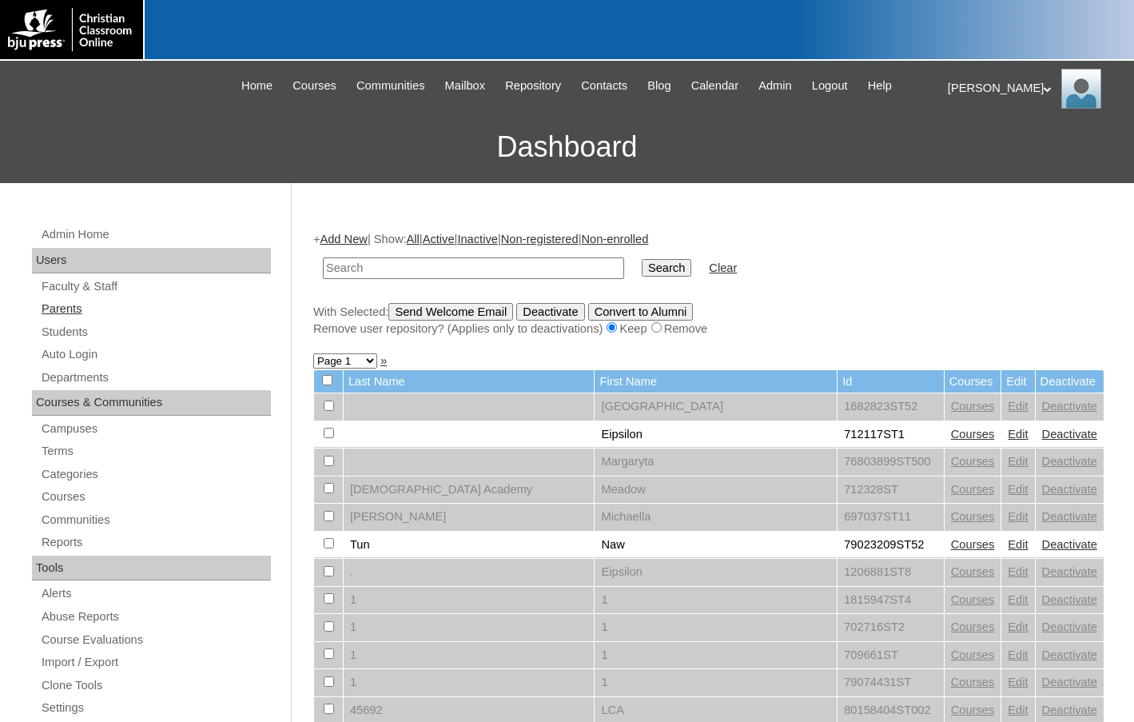
click at [112, 312] on link "Parents" at bounding box center [155, 309] width 231 height 20
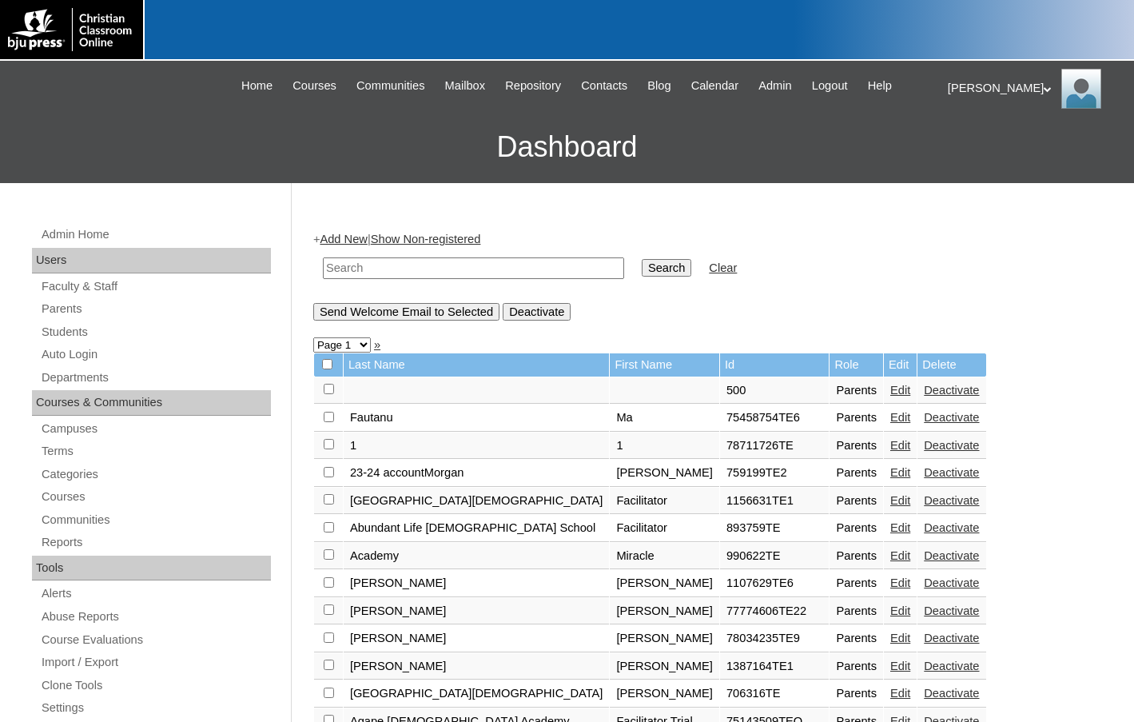
click at [342, 272] on input "text" at bounding box center [473, 268] width 301 height 22
drag, startPoint x: 381, startPoint y: 276, endPoint x: 295, endPoint y: 264, distance: 87.2
type input "706800"
click at [642, 265] on input "Search" at bounding box center [667, 268] width 50 height 18
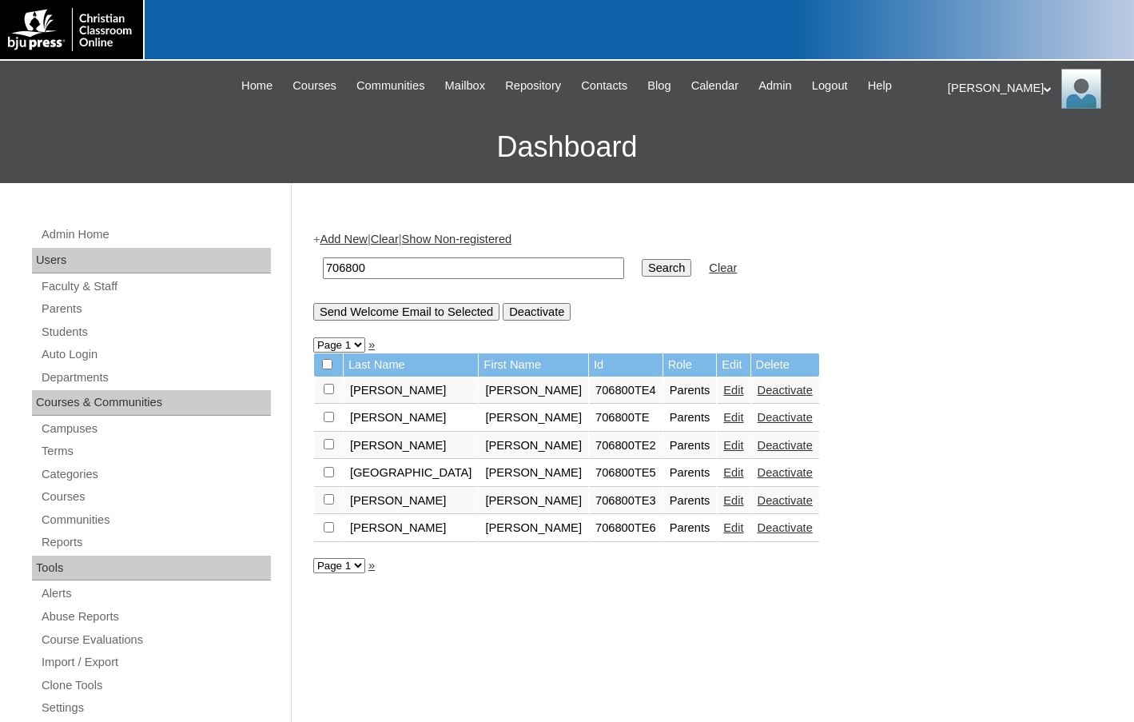
drag, startPoint x: 396, startPoint y: 272, endPoint x: 296, endPoint y: 272, distance: 99.9
click at [296, 272] on div "Admin Home Users Faculty & Staff Parents Students Auto Login Departments Course…" at bounding box center [567, 734] width 1134 height 1102
click at [372, 272] on input "706800" at bounding box center [473, 268] width 301 height 22
drag, startPoint x: 377, startPoint y: 270, endPoint x: 291, endPoint y: 263, distance: 86.6
click at [291, 263] on div "Admin Home Users Faculty & Staff Parents Students Auto Login Departments Course…" at bounding box center [567, 734] width 1134 height 1102
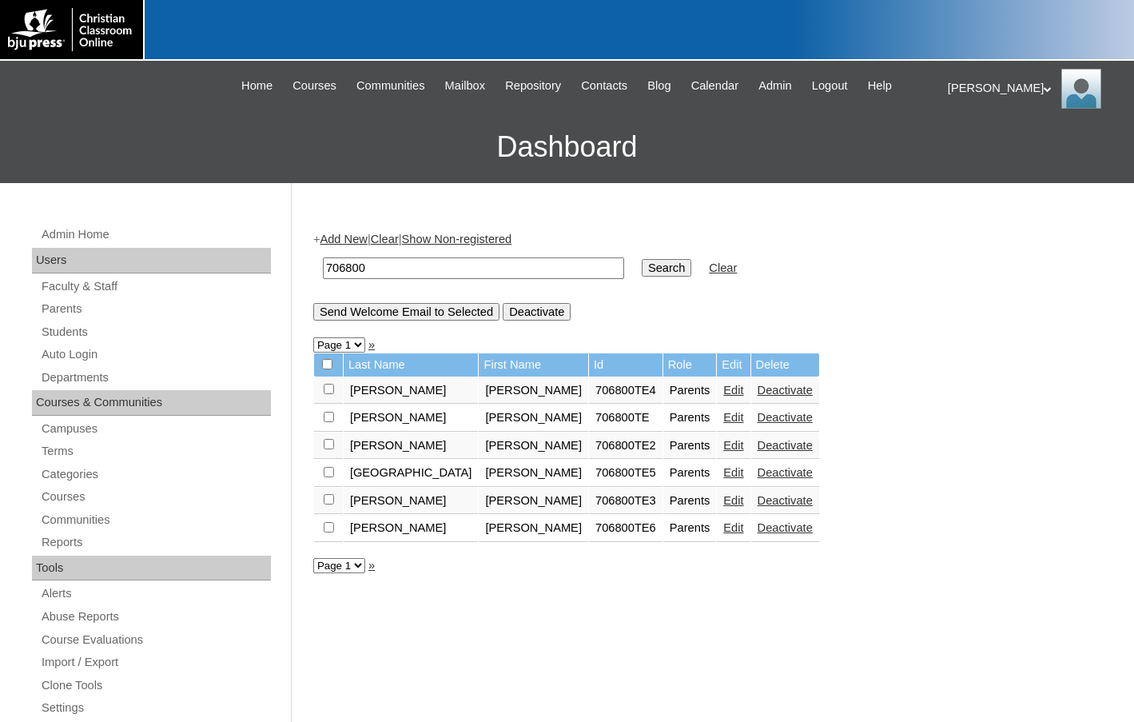
click at [355, 239] on link "Add New" at bounding box center [343, 239] width 47 height 13
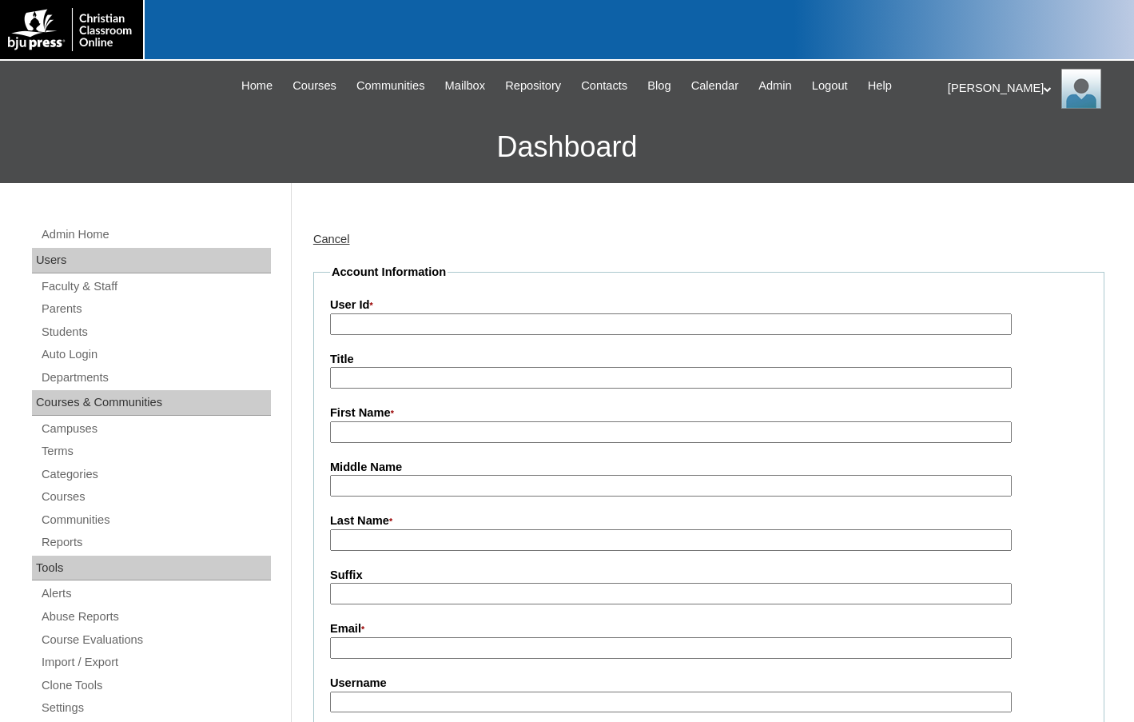
click at [409, 321] on input "User Id *" at bounding box center [671, 324] width 682 height 22
paste input "706800"
type input "706800TE1"
type input "Yeiri"
type input "Brett"
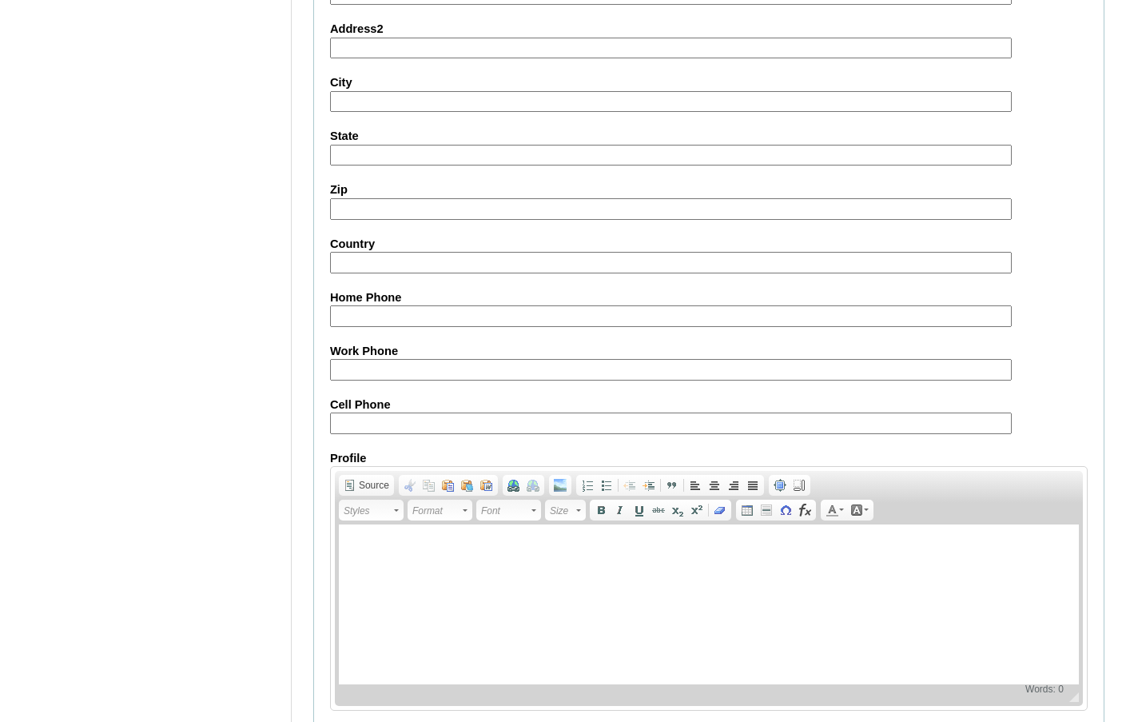
scroll to position [1437, 0]
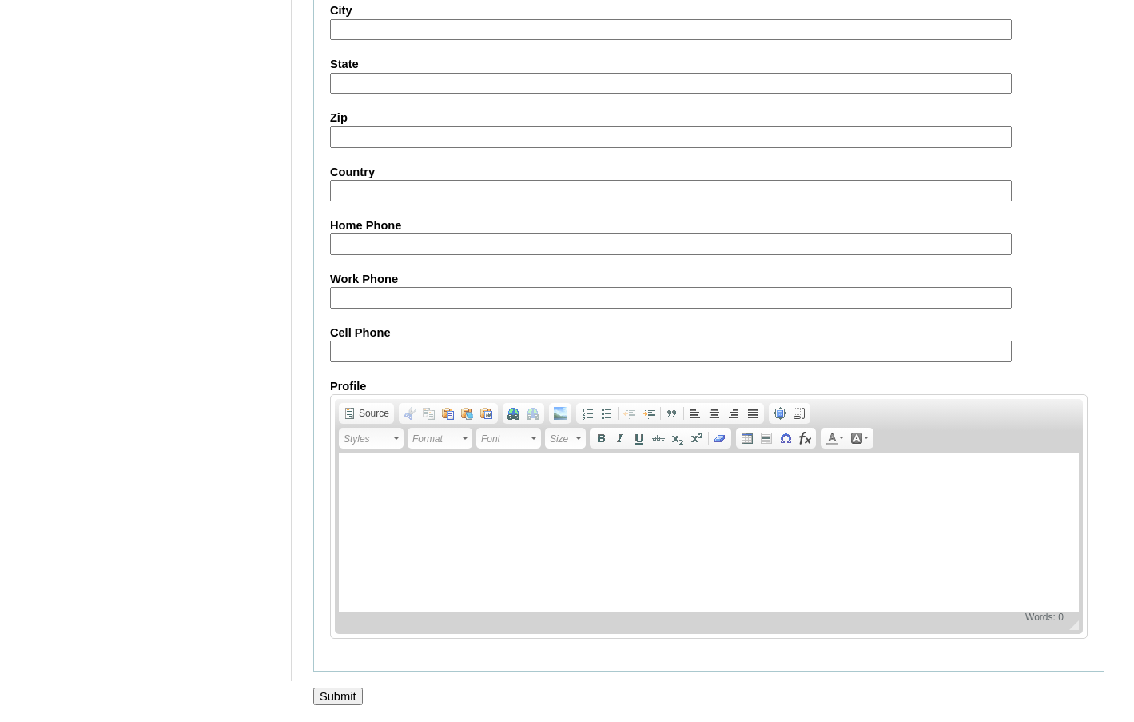
type input "yeiribrett@cbschools.org"
click at [333, 687] on input "Submit" at bounding box center [338, 696] width 50 height 18
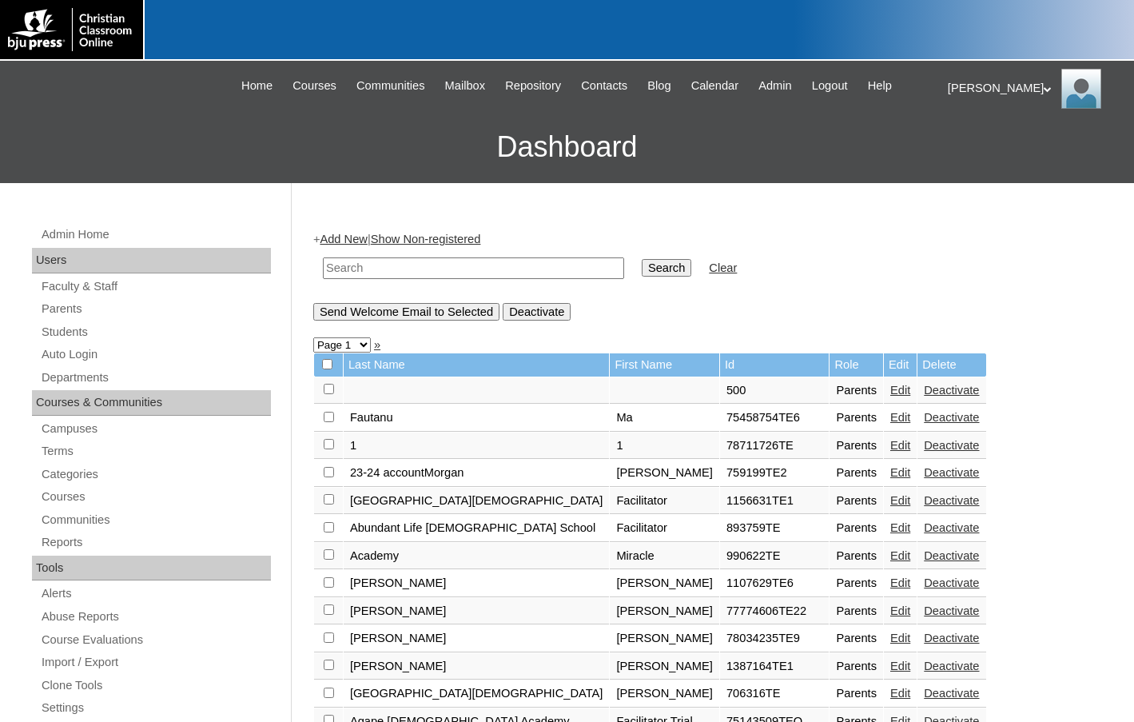
click at [450, 268] on input "text" at bounding box center [473, 268] width 301 height 22
paste input "706800"
type input "706800"
click at [642, 259] on input "Search" at bounding box center [667, 268] width 50 height 18
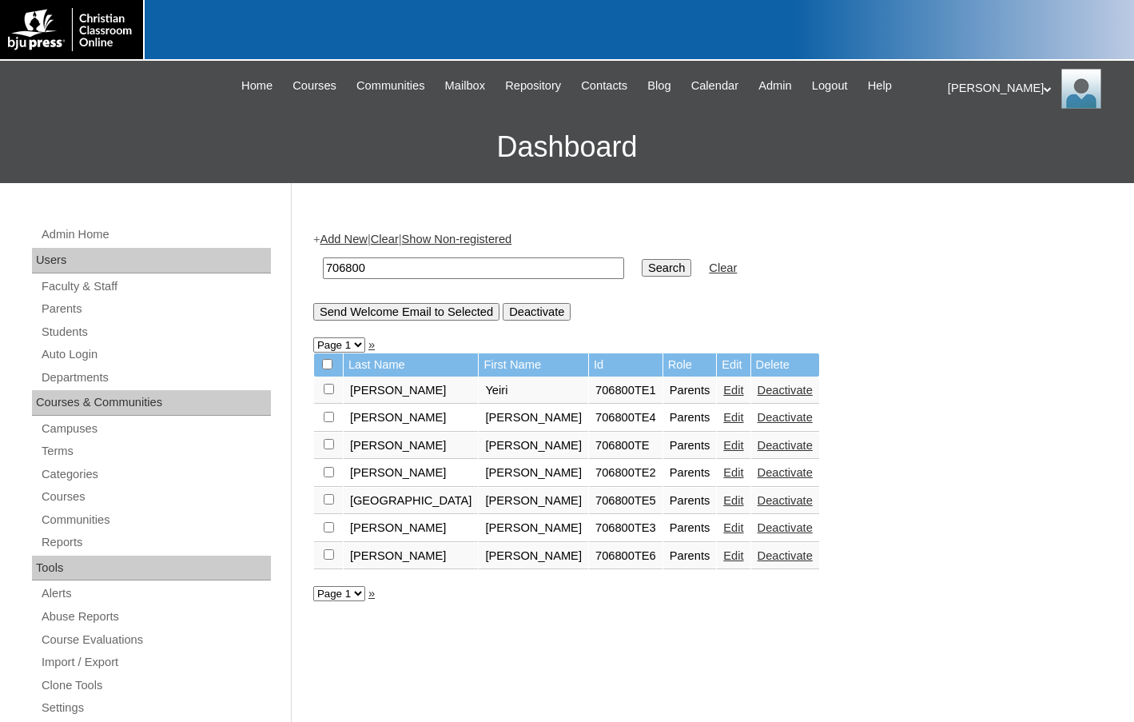
click at [329, 389] on input "checkbox" at bounding box center [329, 389] width 10 height 10
checkbox input "true"
click at [395, 315] on input "Send Welcome Email to Selected" at bounding box center [406, 312] width 186 height 18
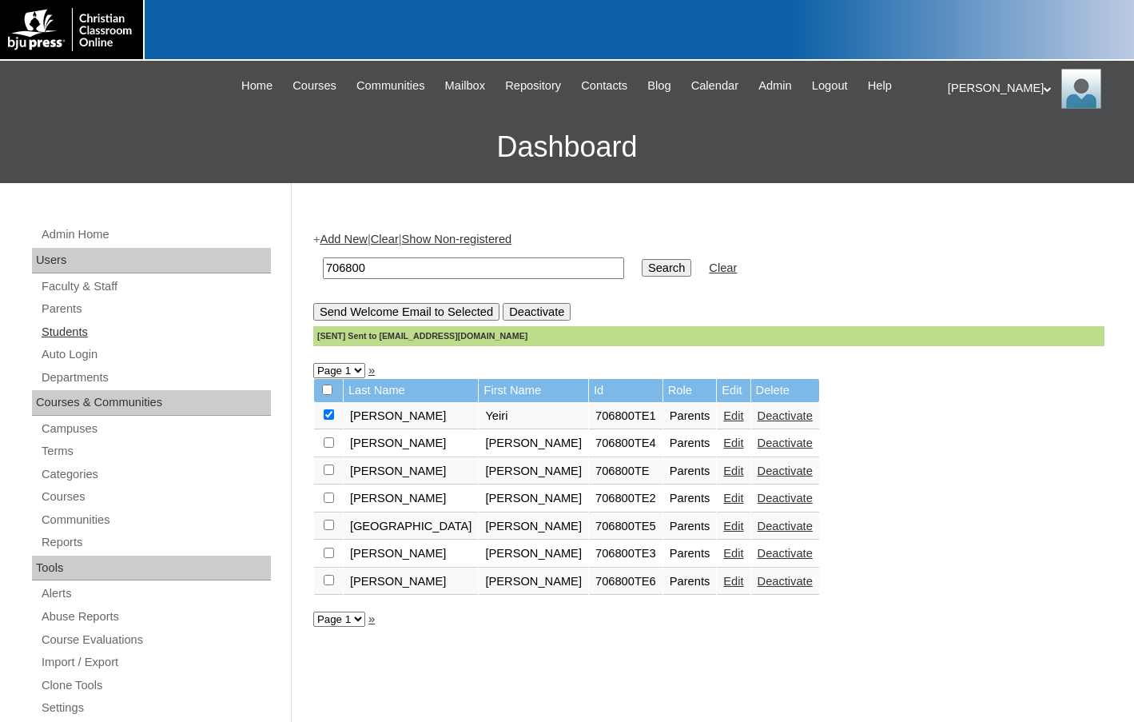
click at [97, 326] on link "Students" at bounding box center [155, 332] width 231 height 20
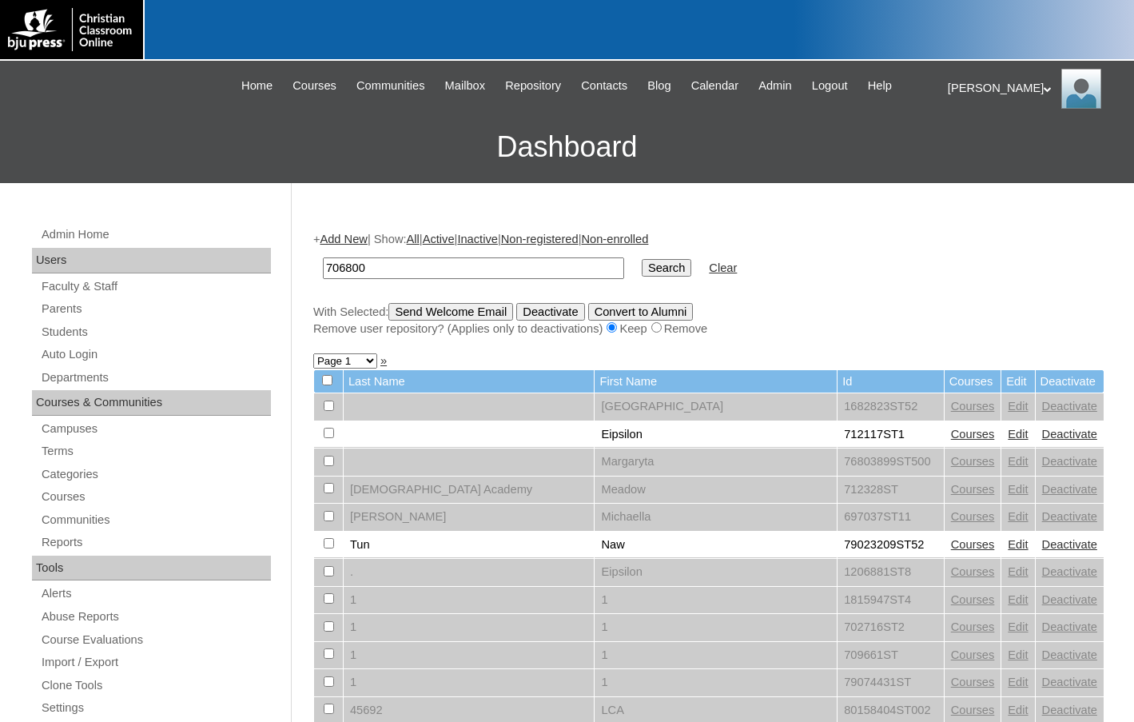
type input "706800"
click at [642, 259] on input "Search" at bounding box center [667, 268] width 50 height 18
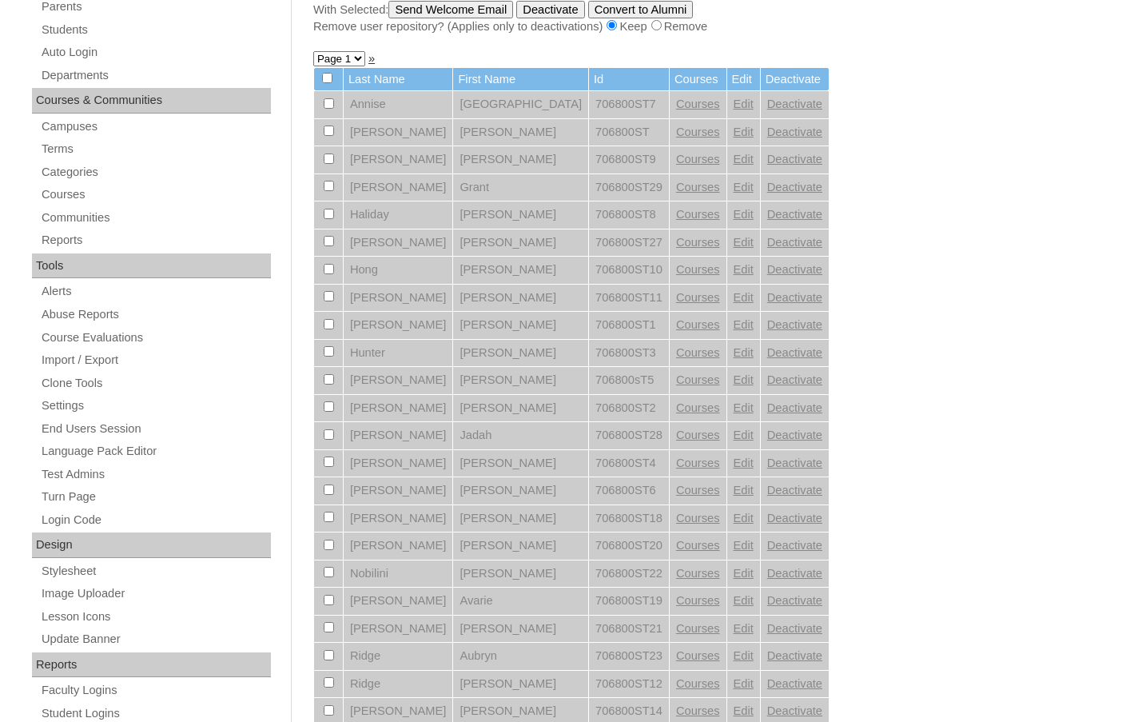
scroll to position [101, 0]
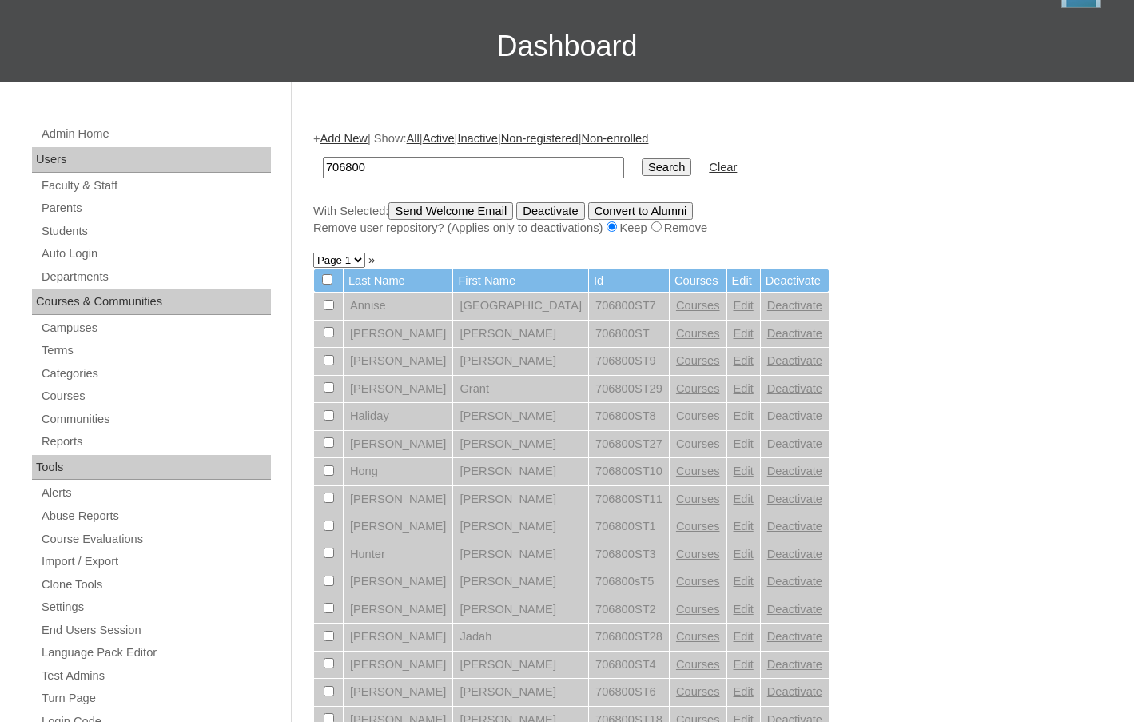
click at [355, 140] on link "Add New" at bounding box center [343, 138] width 47 height 13
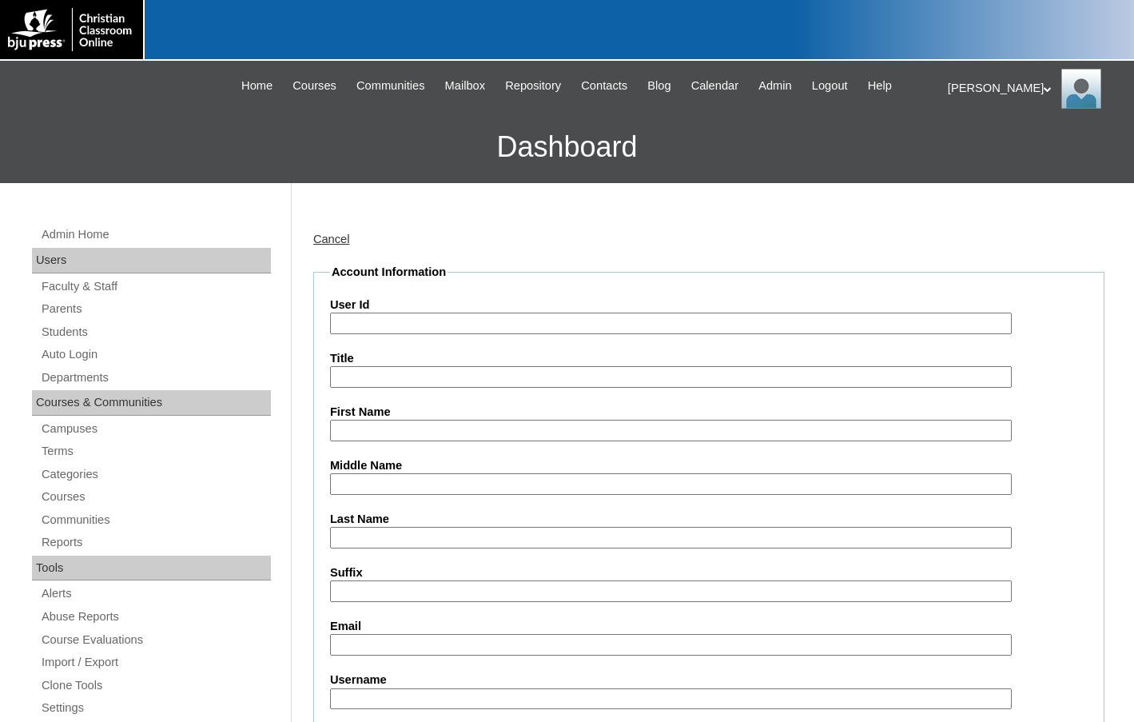
click at [392, 324] on input "User Id" at bounding box center [671, 323] width 682 height 22
paste input "706800"
type input "706800ST30"
type input "[PERSON_NAME]"
click at [344, 529] on input "Badford" at bounding box center [671, 538] width 682 height 22
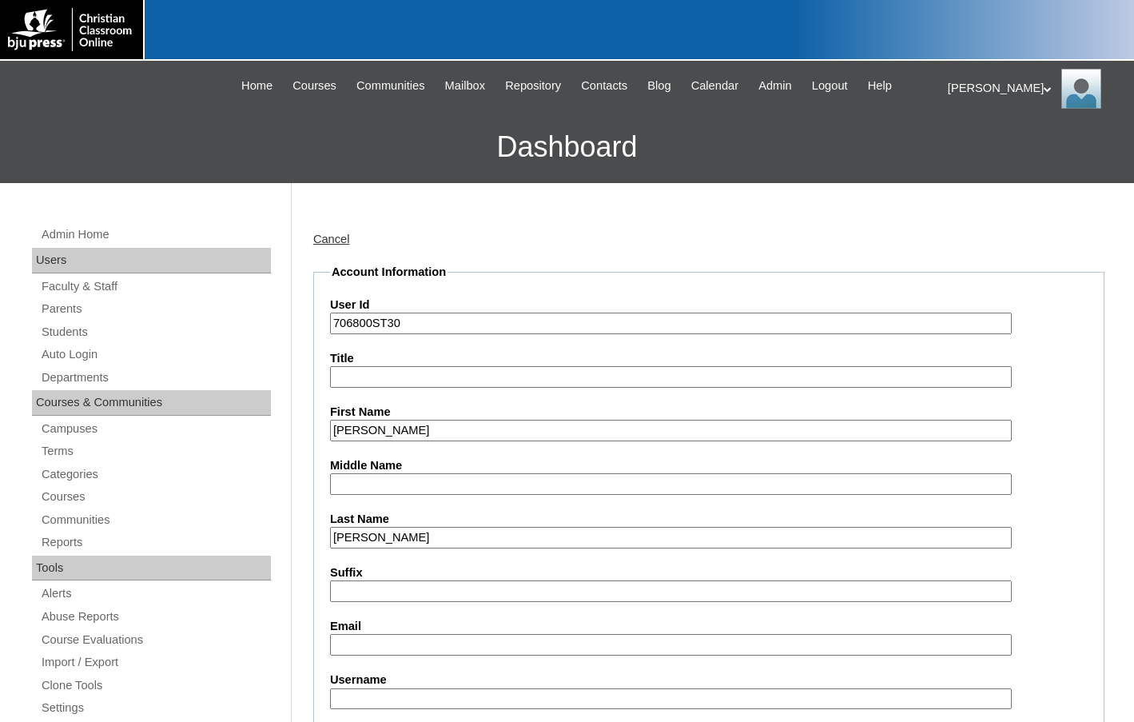
type input "[PERSON_NAME]"
click at [388, 636] on input "Email" at bounding box center [671, 645] width 682 height 22
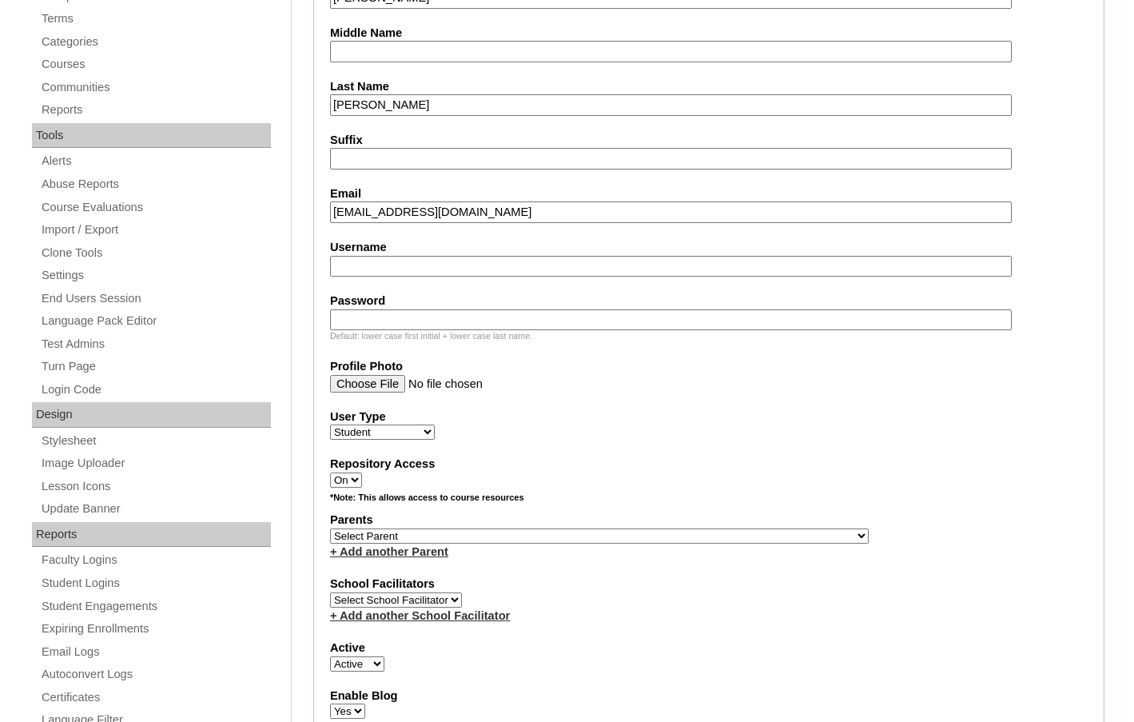
scroll to position [559, 0]
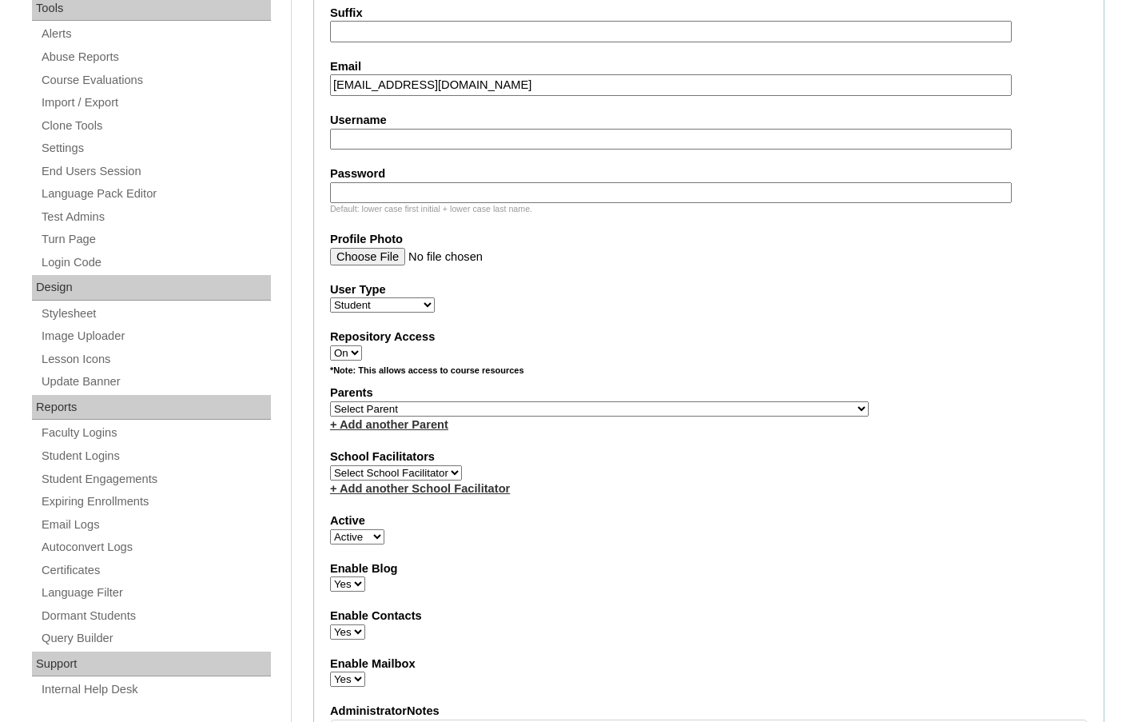
type input "aylaradford@cbschools.org"
click at [685, 408] on select "Select Parent , Fautanu, Ma 1, 1 23-24 accountMorgan, Jason 6th Street Mennonit…" at bounding box center [599, 408] width 539 height 15
select select "37438"
click at [703, 407] on div "Parents Select Parent , Fautanu, Ma 1, 1 23-24 accountMorgan, Jason 6th Street …" at bounding box center [708, 408] width 757 height 48
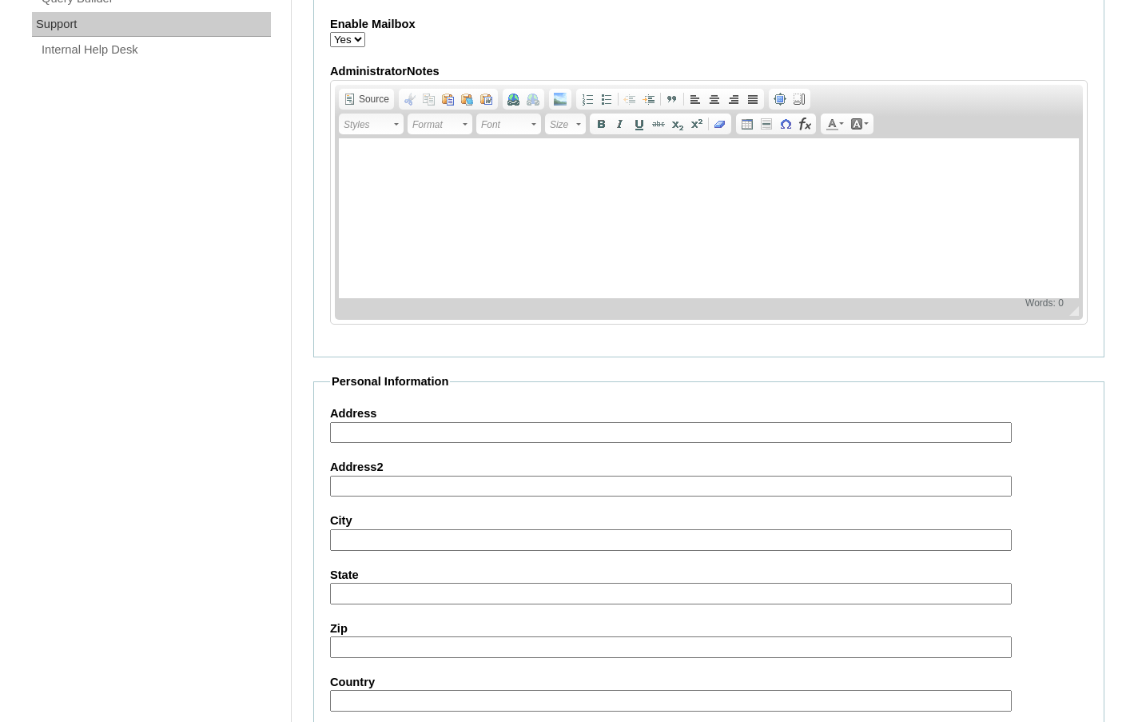
scroll to position [1710, 0]
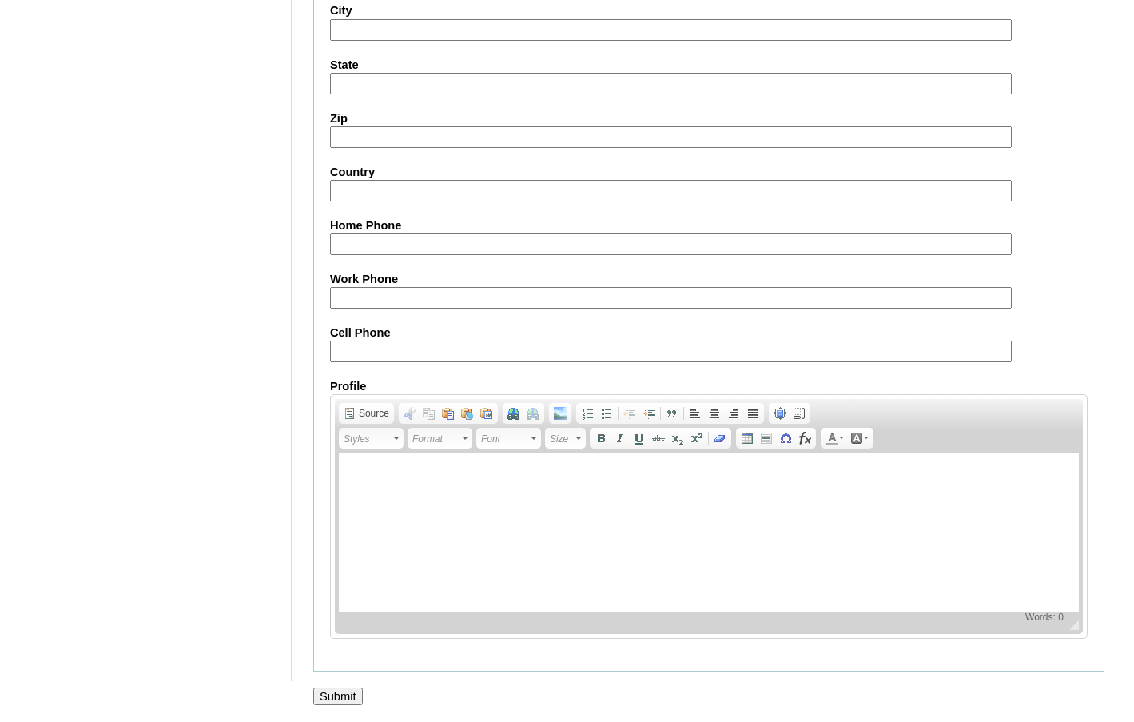
click at [333, 693] on input "Submit" at bounding box center [338, 696] width 50 height 18
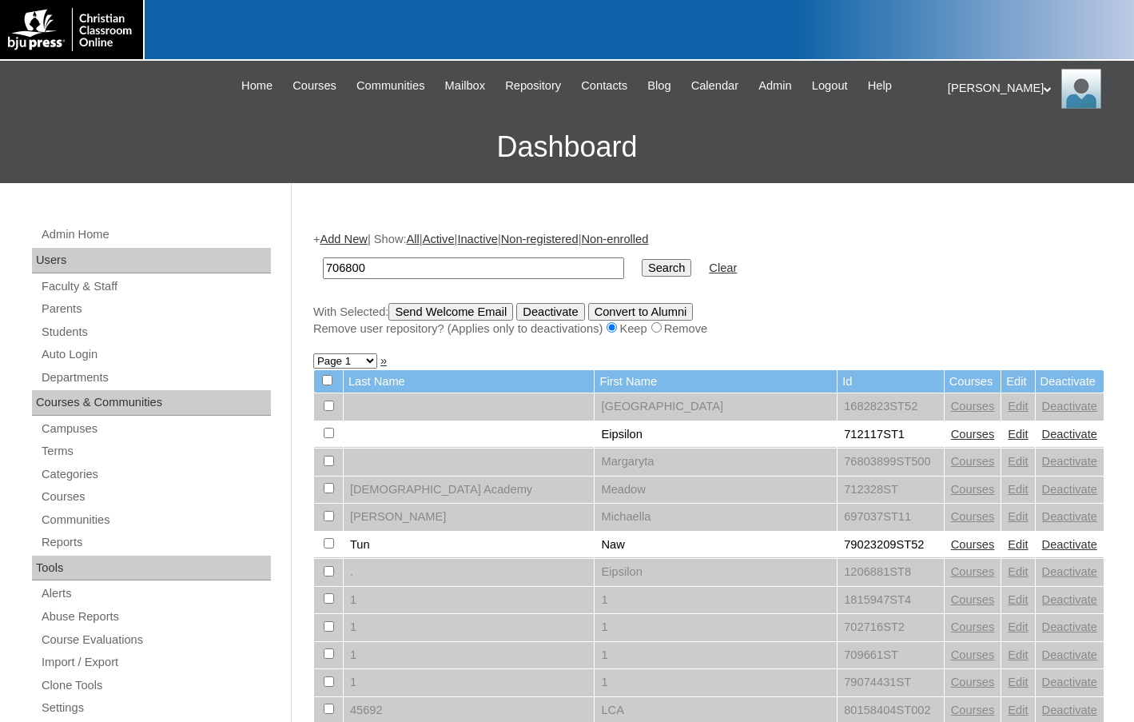
type input "706800"
click at [642, 267] on input "Search" at bounding box center [667, 268] width 50 height 18
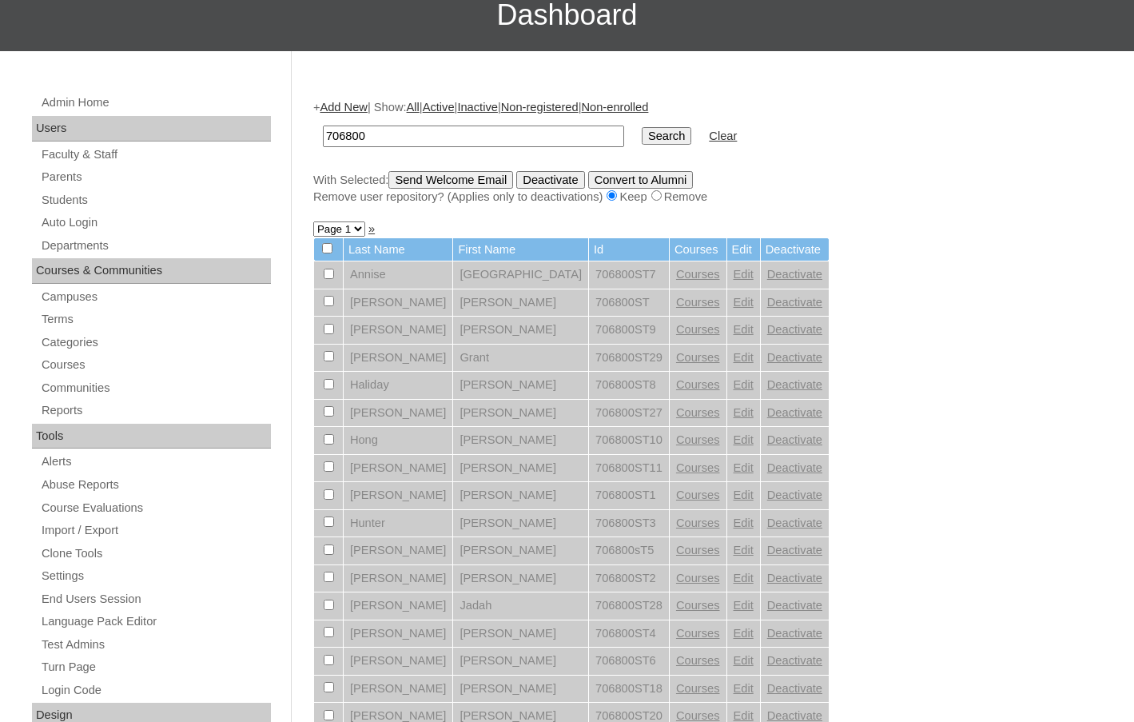
scroll to position [479, 0]
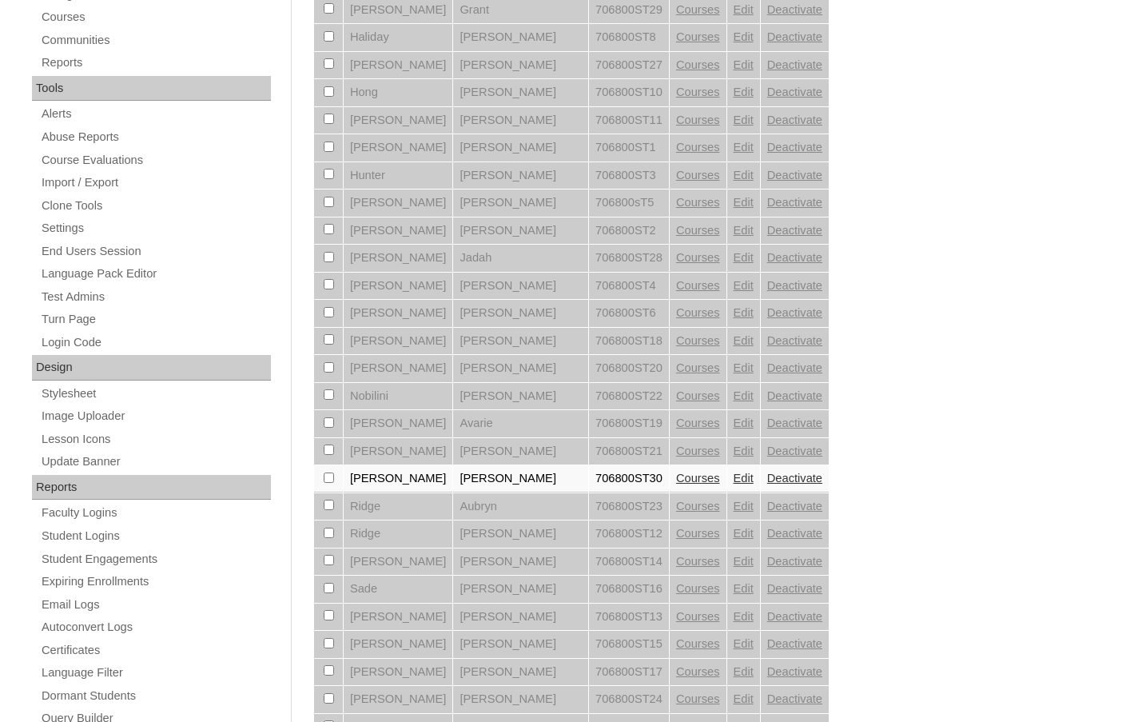
click at [324, 480] on input "checkbox" at bounding box center [329, 477] width 10 height 10
checkbox input "true"
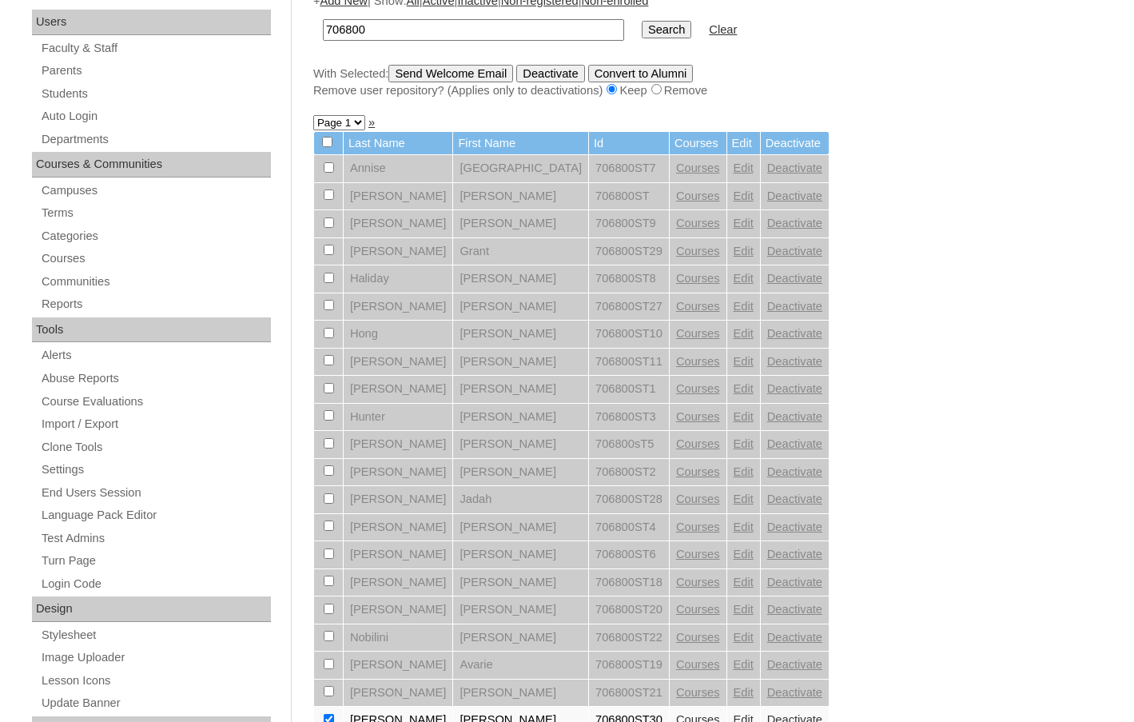
scroll to position [0, 0]
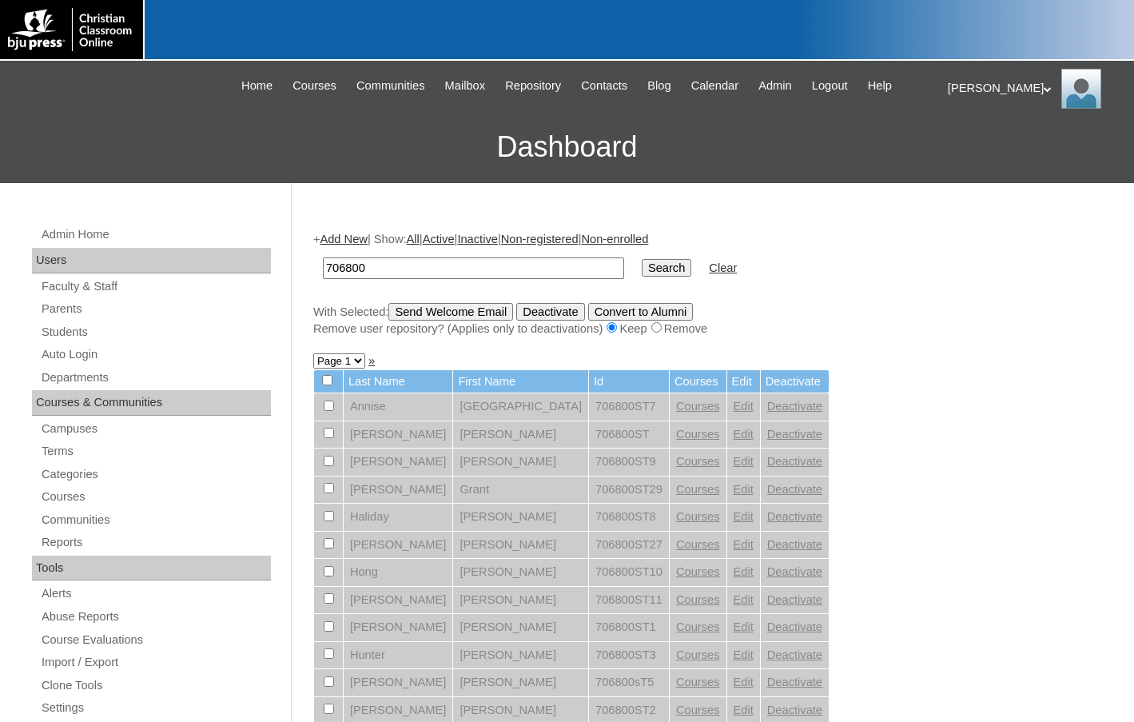
click at [481, 310] on input "Send Welcome Email" at bounding box center [450, 312] width 125 height 18
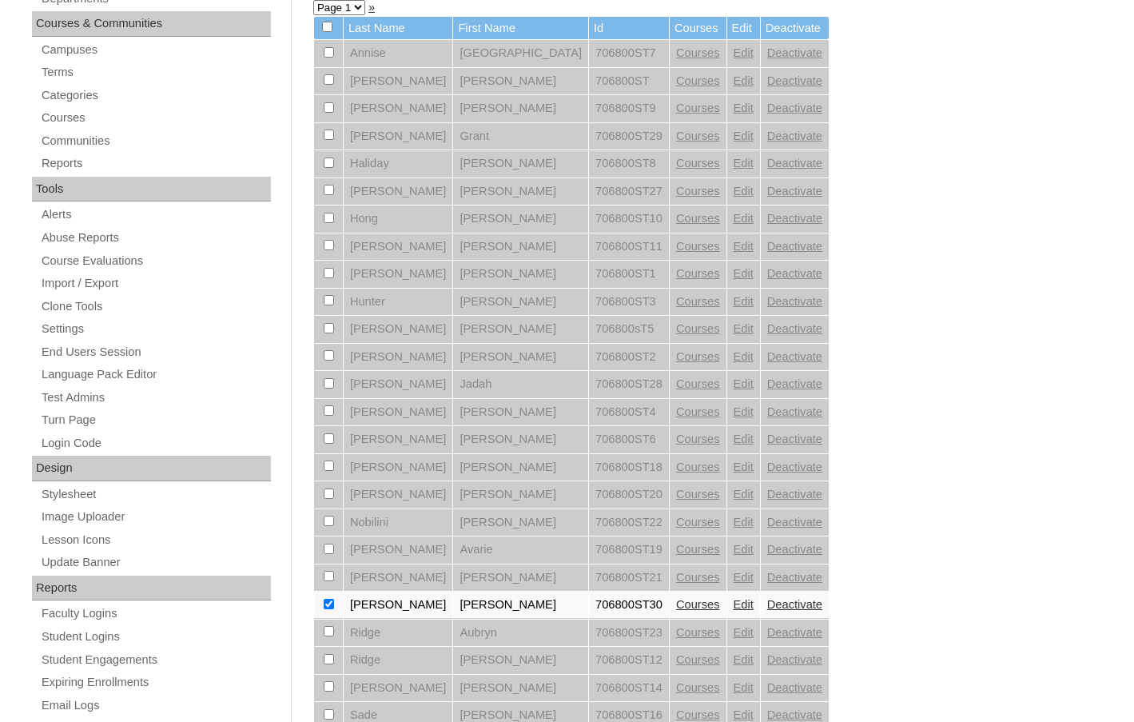
scroll to position [479, 0]
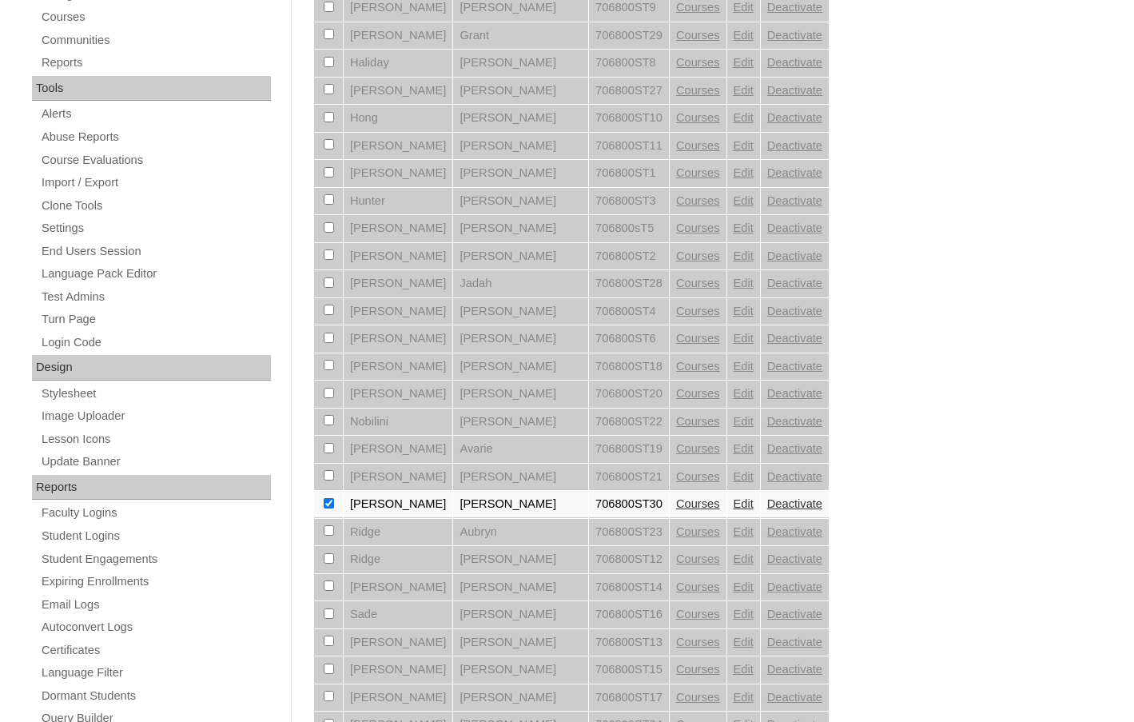
click at [676, 503] on link "Courses" at bounding box center [698, 503] width 44 height 13
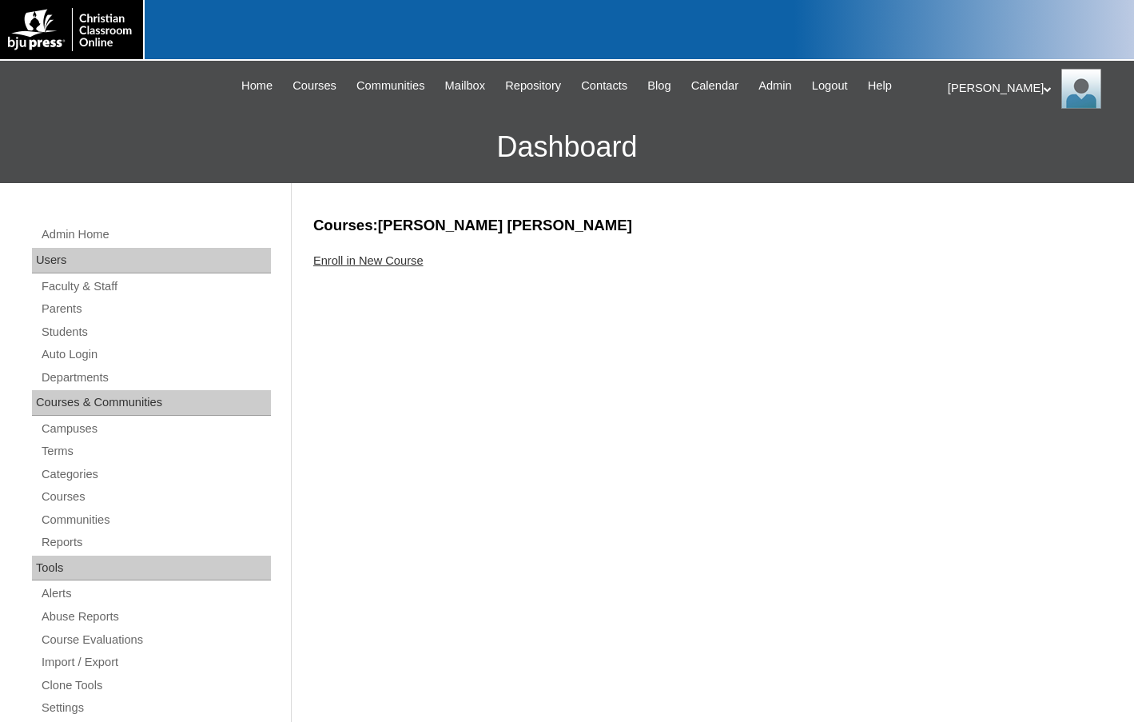
click at [393, 263] on link "Enroll in New Course" at bounding box center [368, 260] width 110 height 13
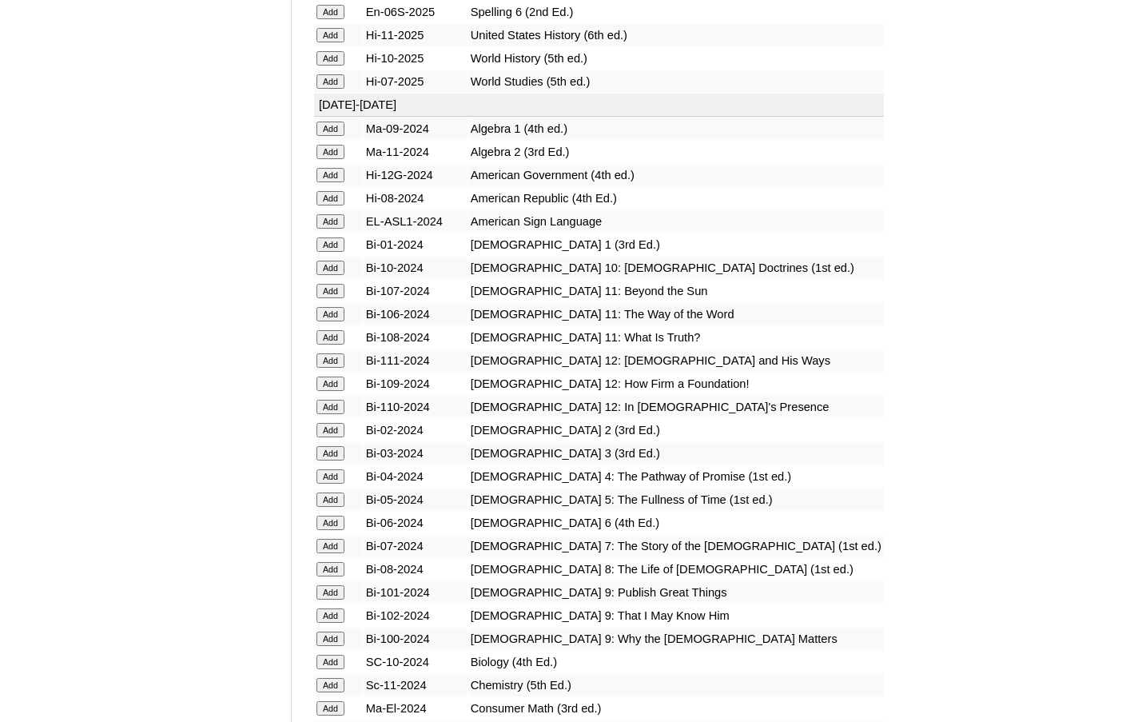
scroll to position [2077, 0]
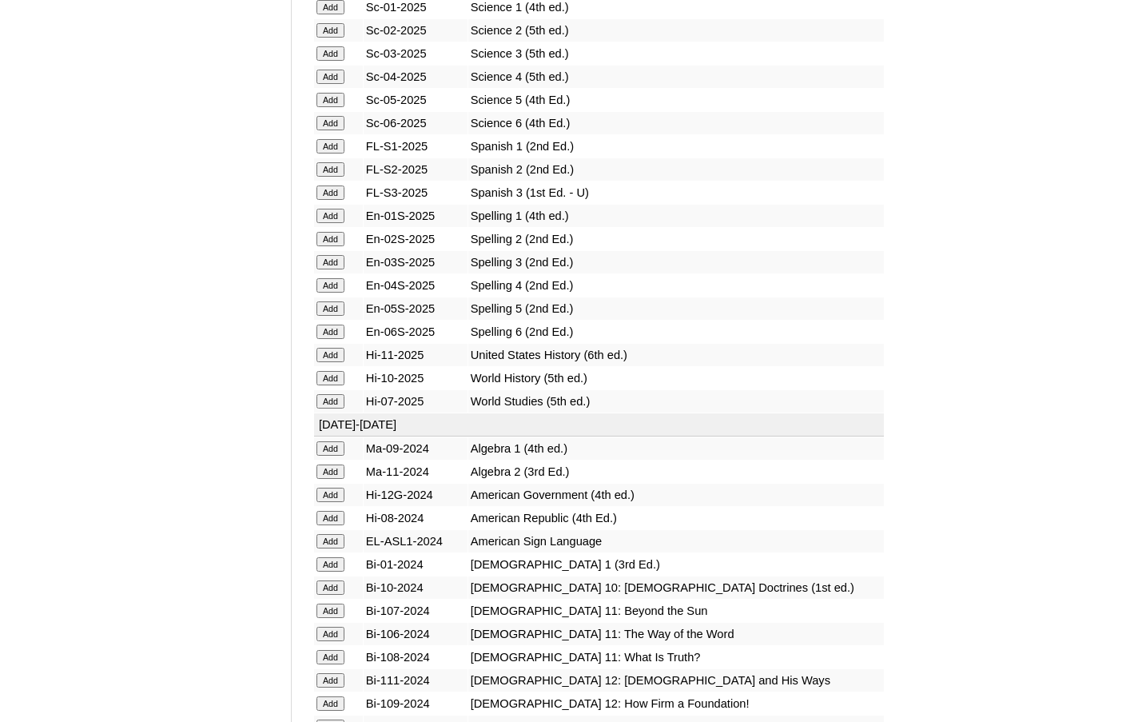
click at [340, 169] on input "Add" at bounding box center [330, 169] width 28 height 14
